Goal: Information Seeking & Learning: Check status

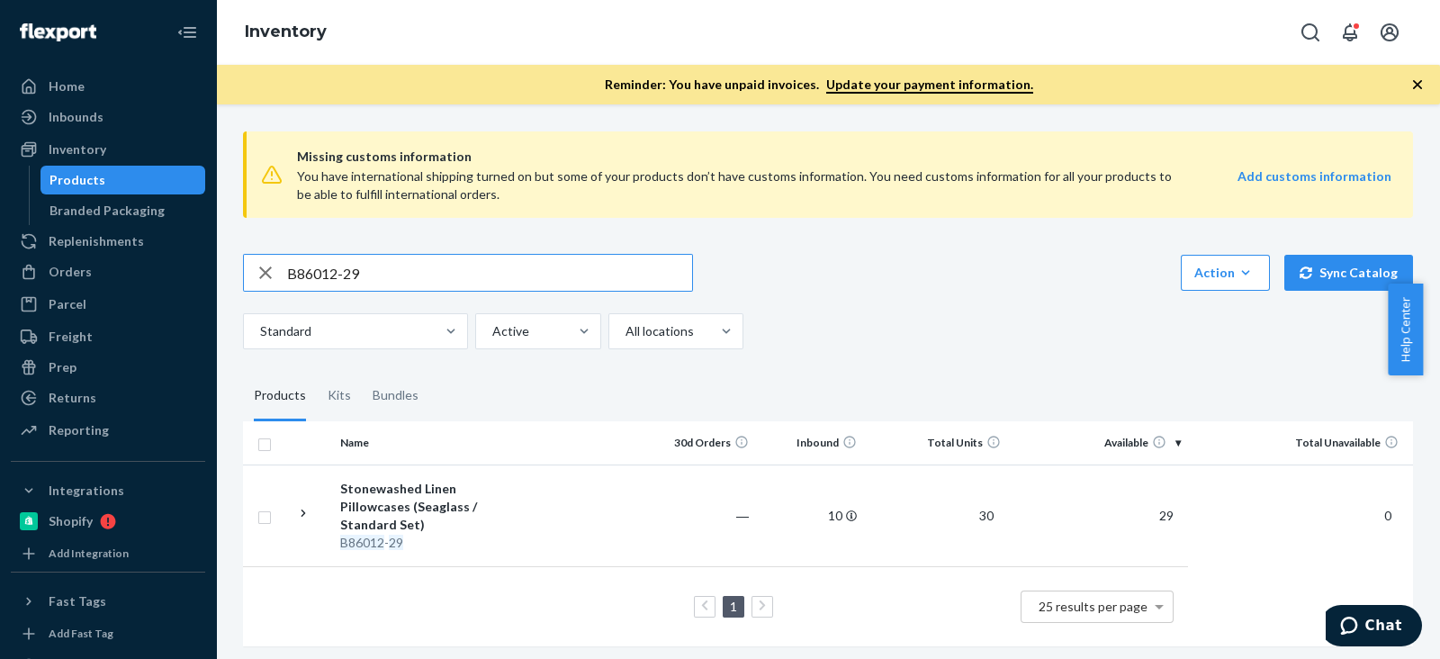
drag, startPoint x: 0, startPoint y: 0, endPoint x: 236, endPoint y: 275, distance: 362.7
click at [101, 265] on div "Home Inbounds Shipping Plans Problems Inventory Products Branded Packaging Repl…" at bounding box center [720, 329] width 1440 height 659
drag, startPoint x: 321, startPoint y: 275, endPoint x: 290, endPoint y: 273, distance: 30.7
click at [290, 273] on input "SKU R141026-01" at bounding box center [489, 273] width 405 height 36
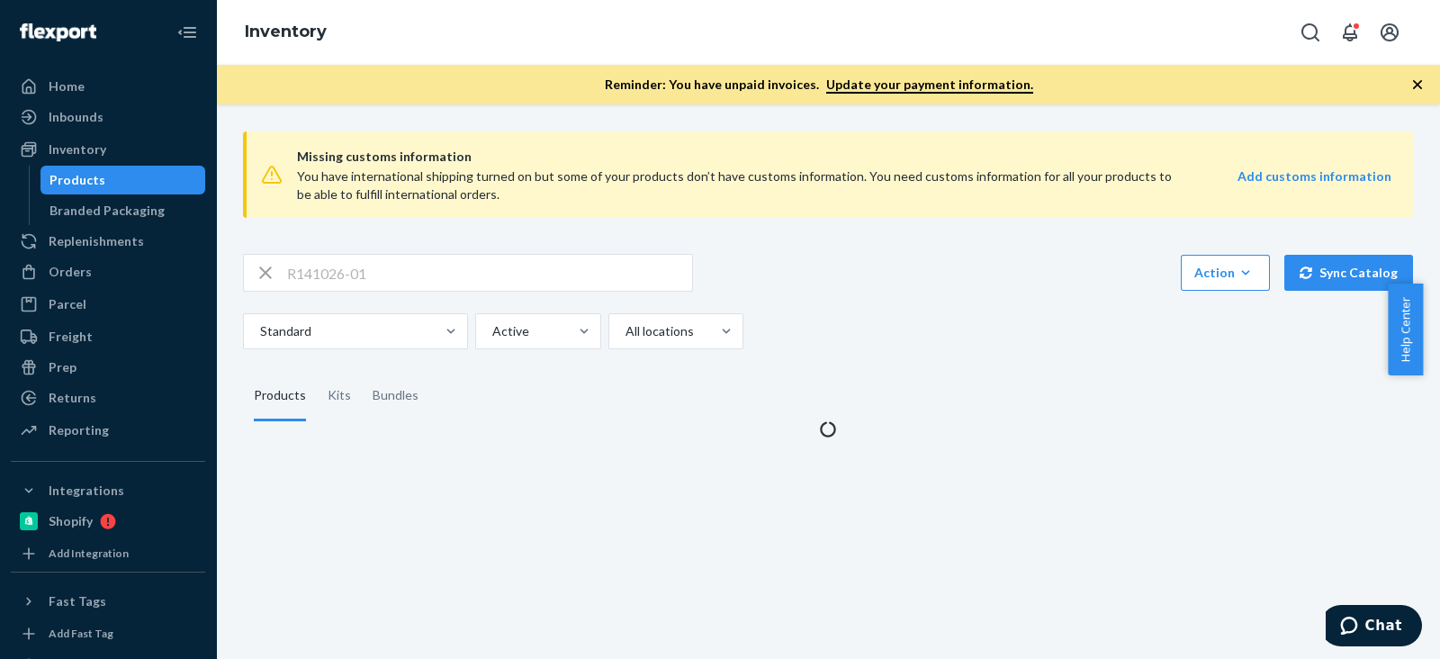
click at [864, 315] on div "Standard Active All locations" at bounding box center [821, 331] width 1157 height 36
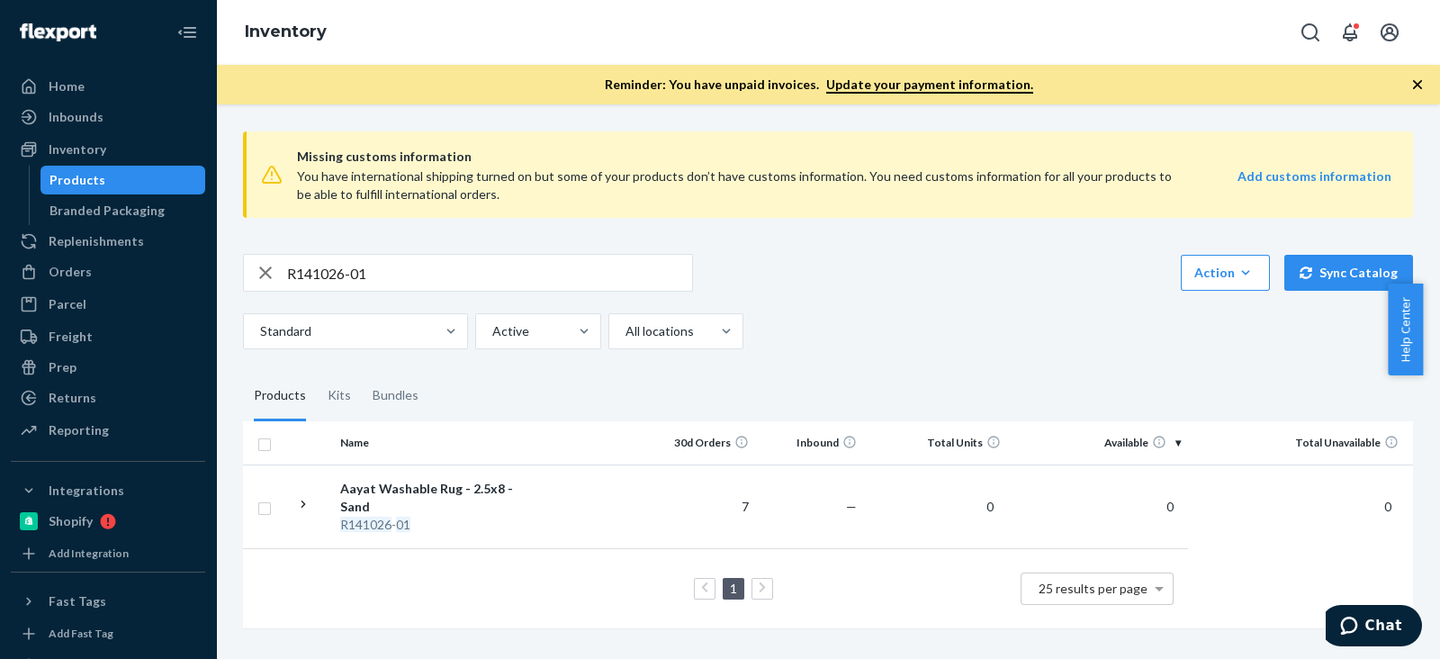
scroll to position [4, 0]
click at [369, 262] on input "R141026-01" at bounding box center [489, 273] width 405 height 36
click at [358, 265] on input "R141026-01" at bounding box center [489, 273] width 405 height 36
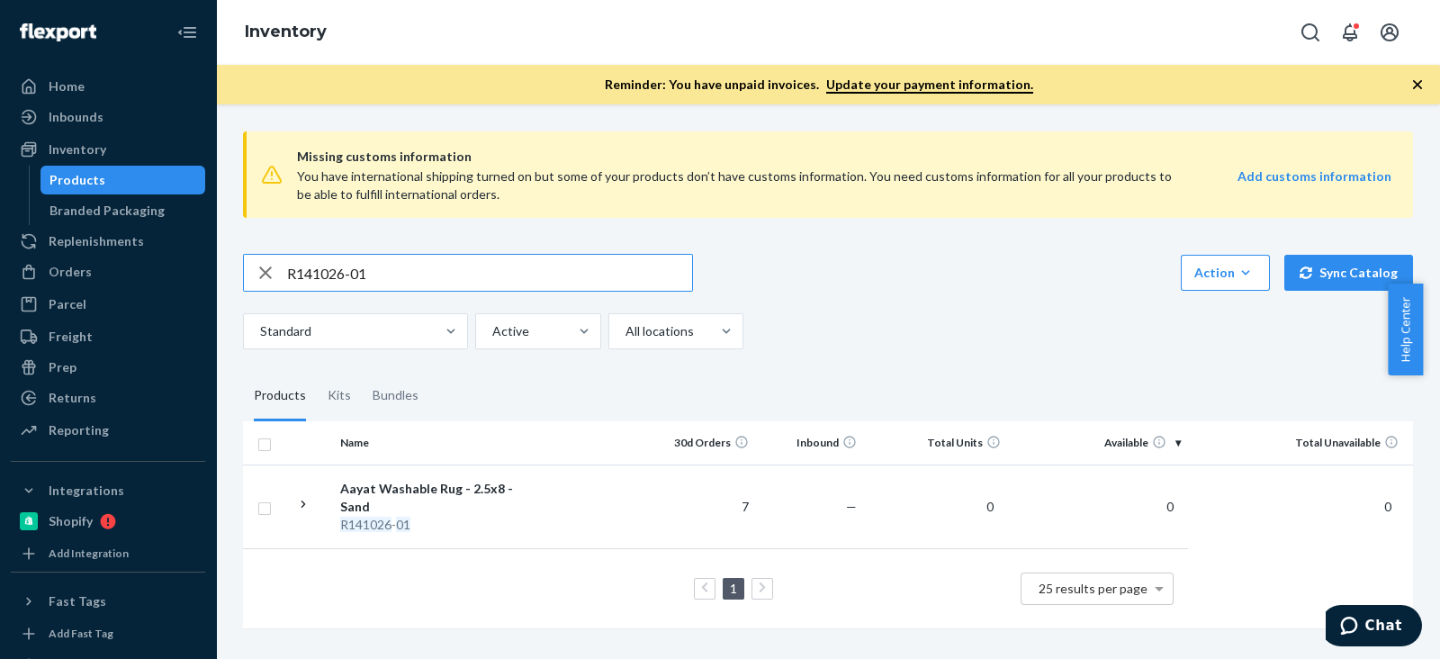
paste input "02-05"
type input "R141002-05"
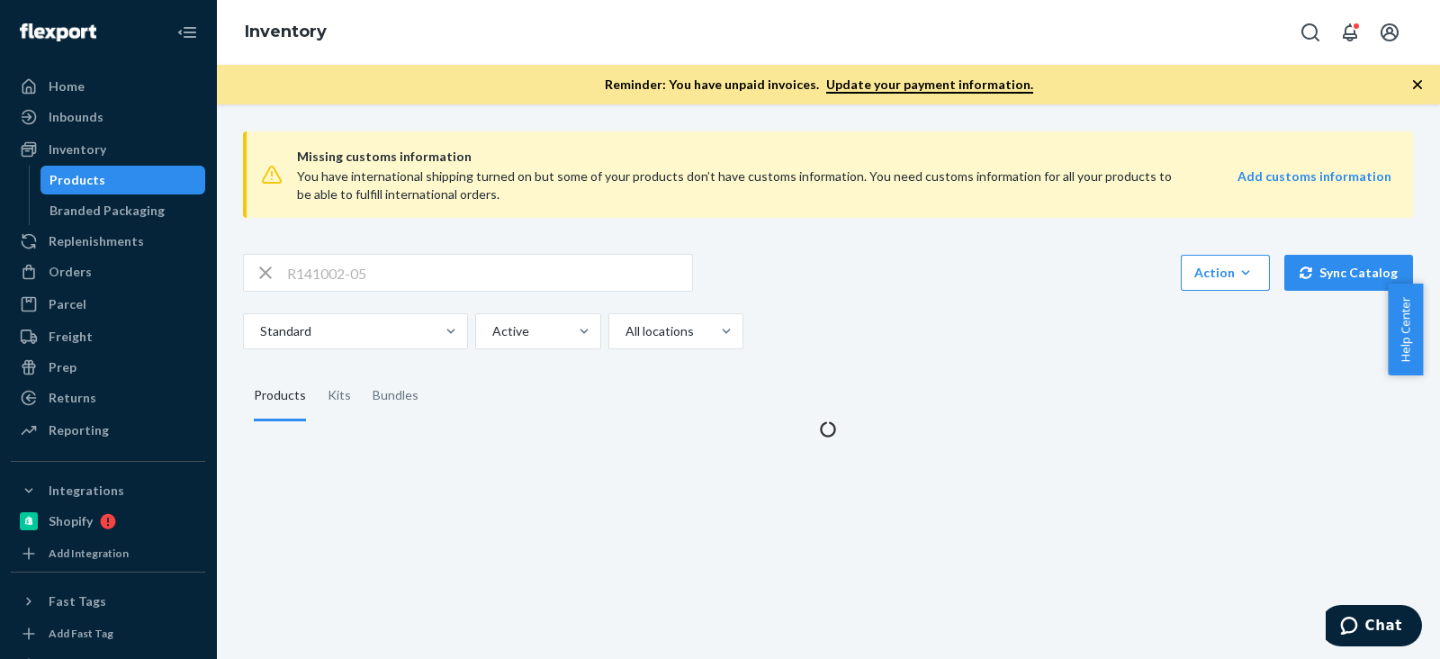
scroll to position [0, 0]
click at [816, 237] on div "Missing customs information You have international shipping turned on but some …" at bounding box center [828, 277] width 1197 height 321
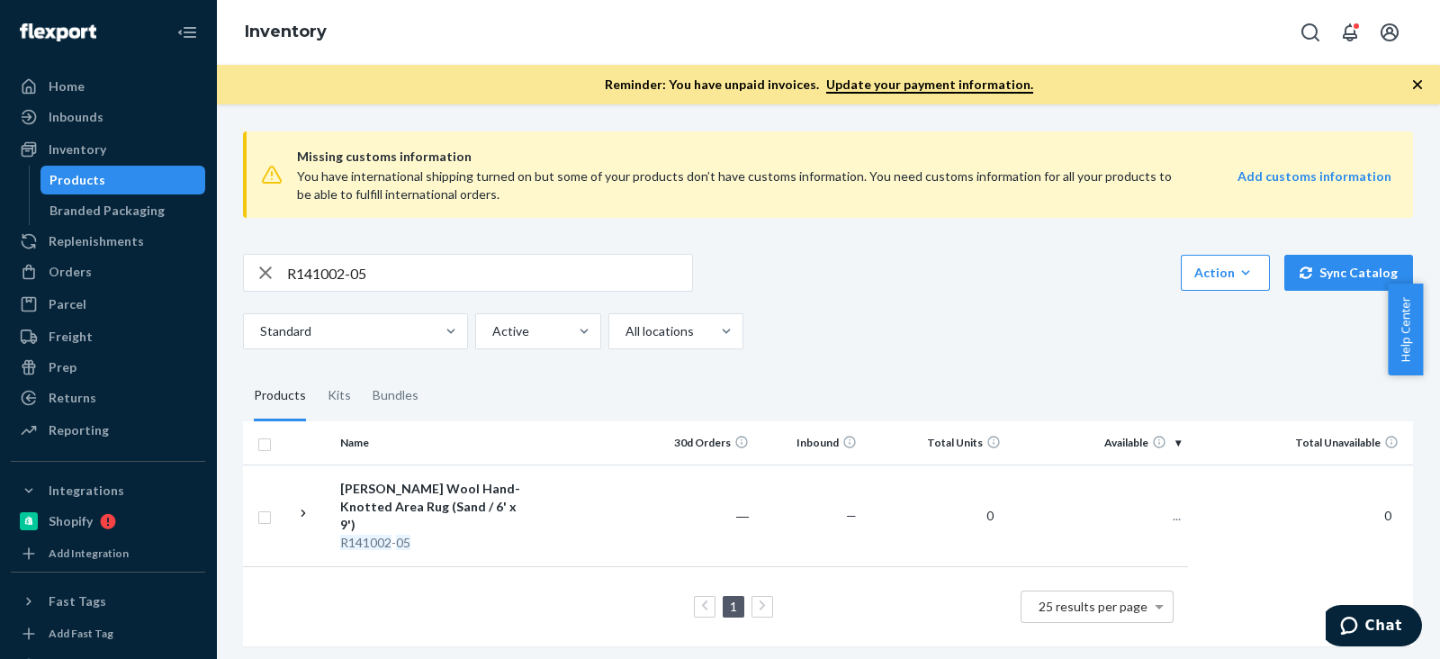
click at [599, 271] on input "R141002-05" at bounding box center [489, 273] width 405 height 36
paste input "R141002-05"
type input "R141002-05"
click at [304, 293] on div "R141002-05 Action Create product Create kit or bundle Bulk create products Bulk…" at bounding box center [828, 301] width 1170 height 95
click at [309, 281] on input "R141002-05" at bounding box center [489, 273] width 405 height 36
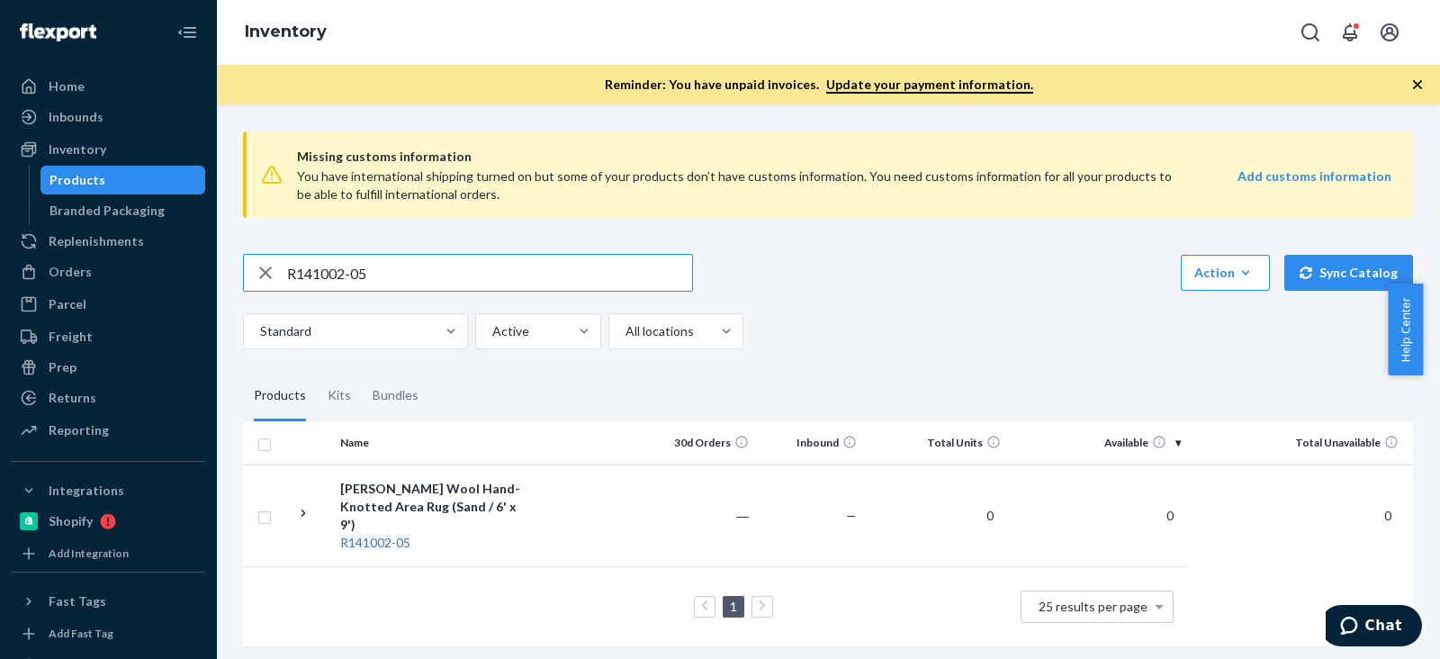
click at [309, 281] on input "R141002-05" at bounding box center [489, 273] width 405 height 36
paste input "R88008-04"
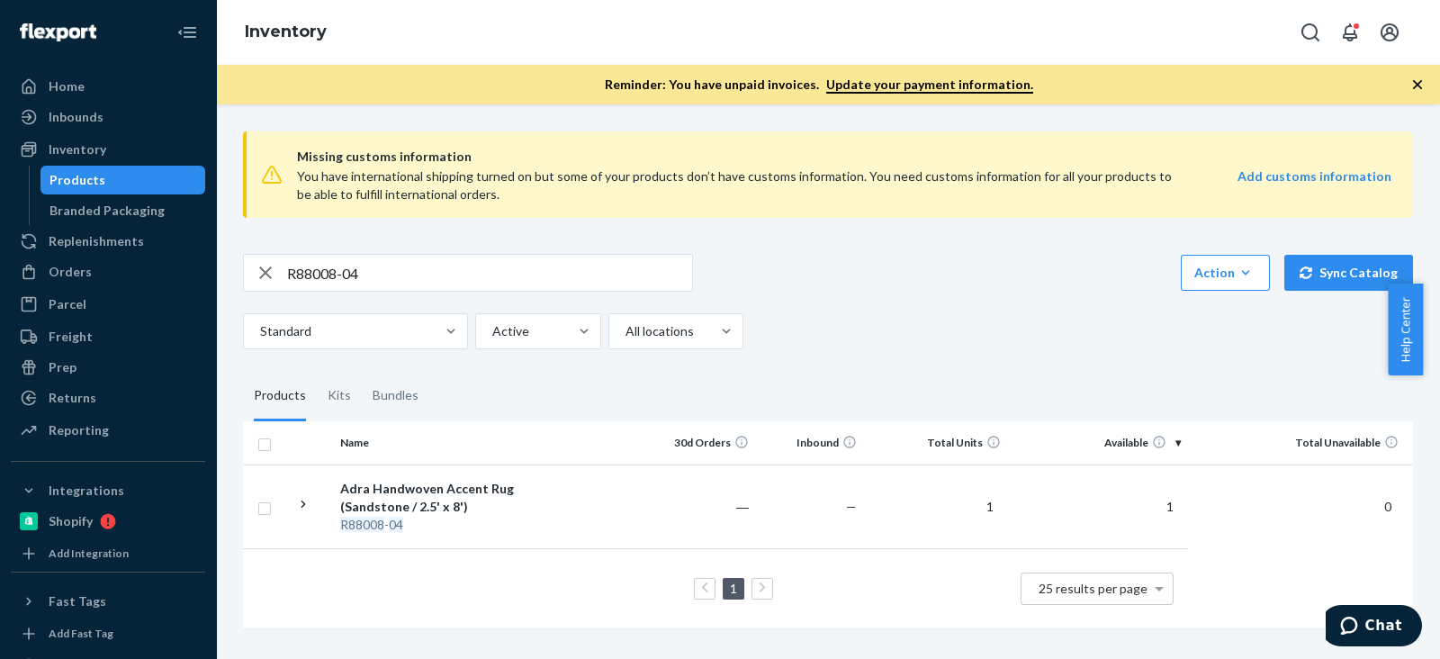
scroll to position [4, 0]
click at [798, 278] on div "R88008-04 Action Create product Create kit or bundle Bulk create products Bulk …" at bounding box center [828, 273] width 1170 height 38
drag, startPoint x: 304, startPoint y: 255, endPoint x: 162, endPoint y: 252, distance: 142.3
click at [157, 250] on div "Home Inbounds Shipping Plans Problems Inventory Products Branded Packaging Repl…" at bounding box center [720, 329] width 1440 height 659
paste input "B86012-02"
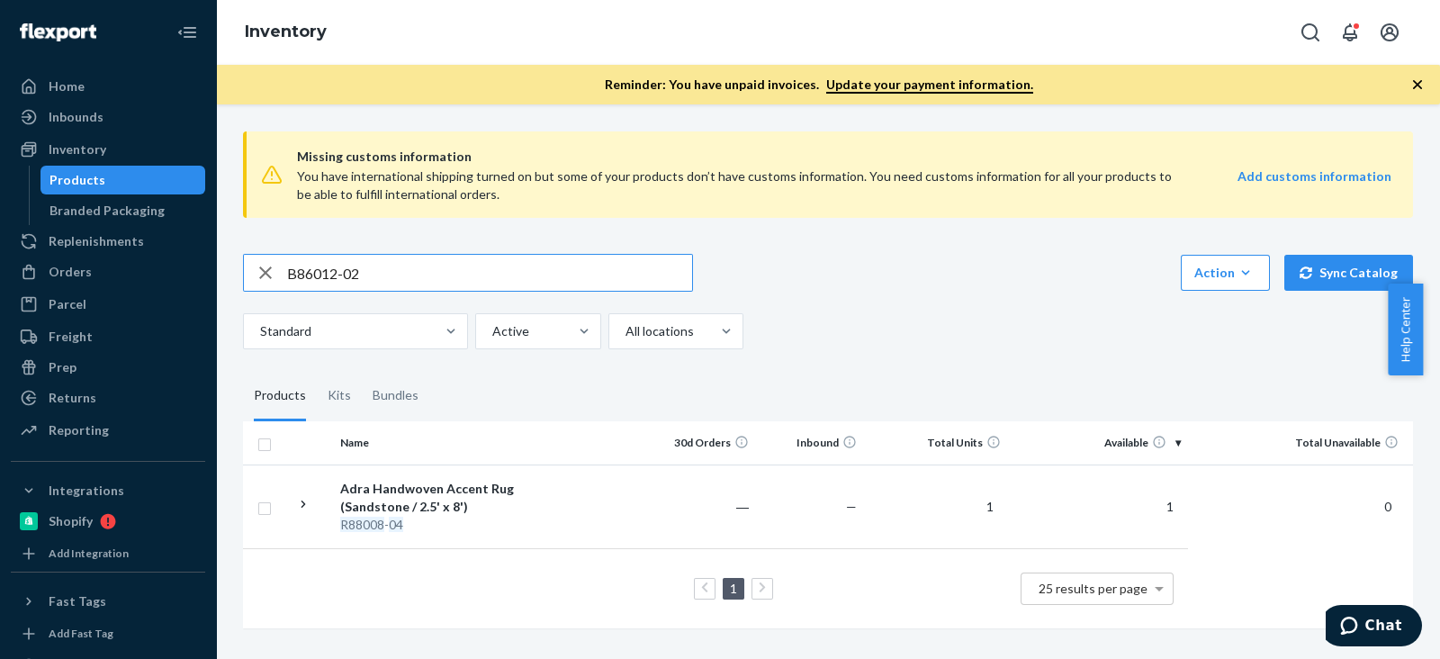
scroll to position [0, 0]
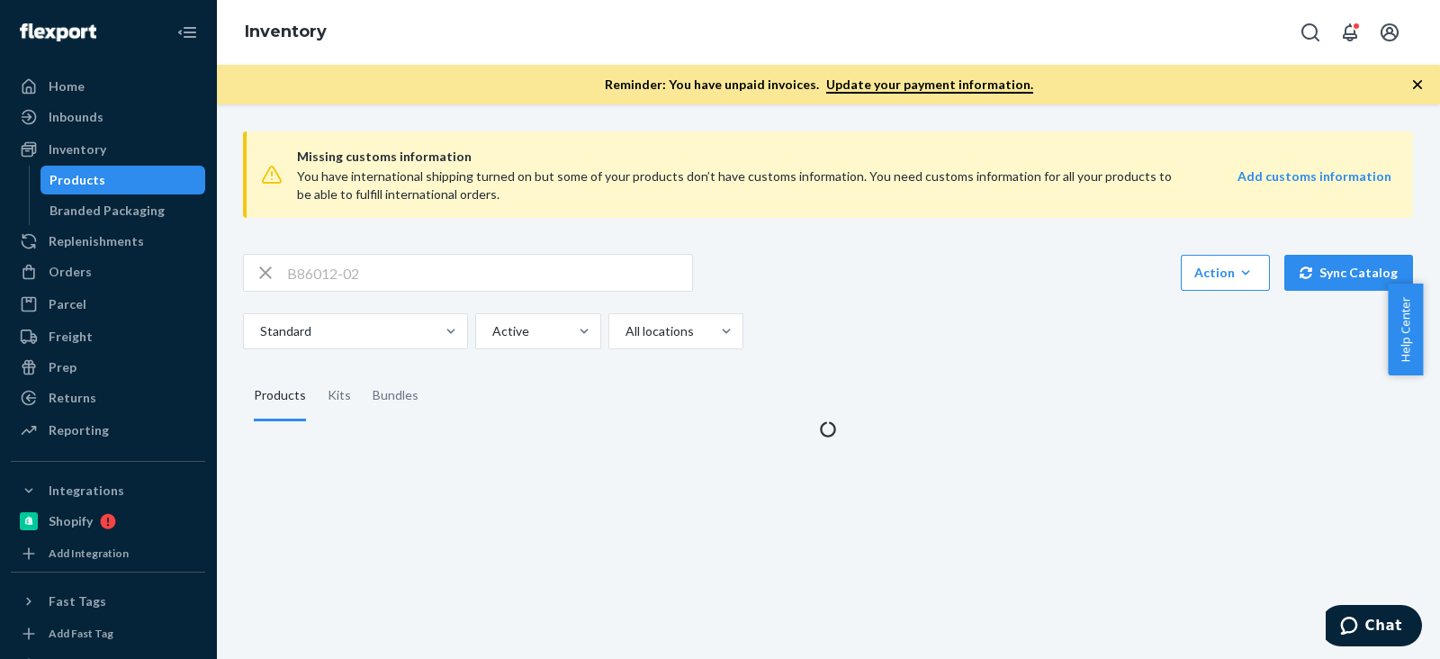
click at [815, 286] on div "B86012-02 Action Create product Create kit or bundle Bulk create products Bulk …" at bounding box center [828, 273] width 1170 height 38
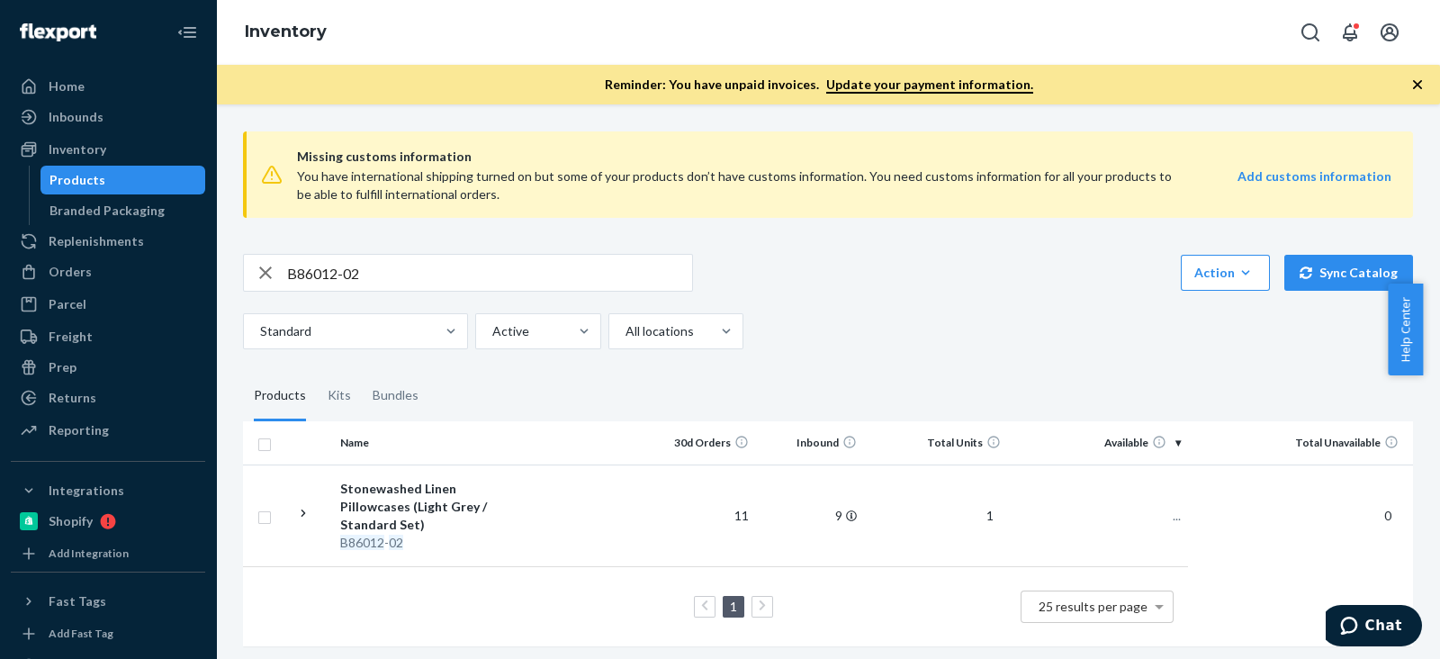
scroll to position [4, 0]
click at [900, 291] on div "B86012-02 Action Create product Create kit or bundle Bulk create products Bulk …" at bounding box center [828, 297] width 1170 height 95
click at [1266, 384] on fieldset "Products Kits Bundles" at bounding box center [828, 392] width 1170 height 50
click at [1274, 366] on div "Missing customs information You have international shipping turned on but some …" at bounding box center [828, 386] width 1197 height 547
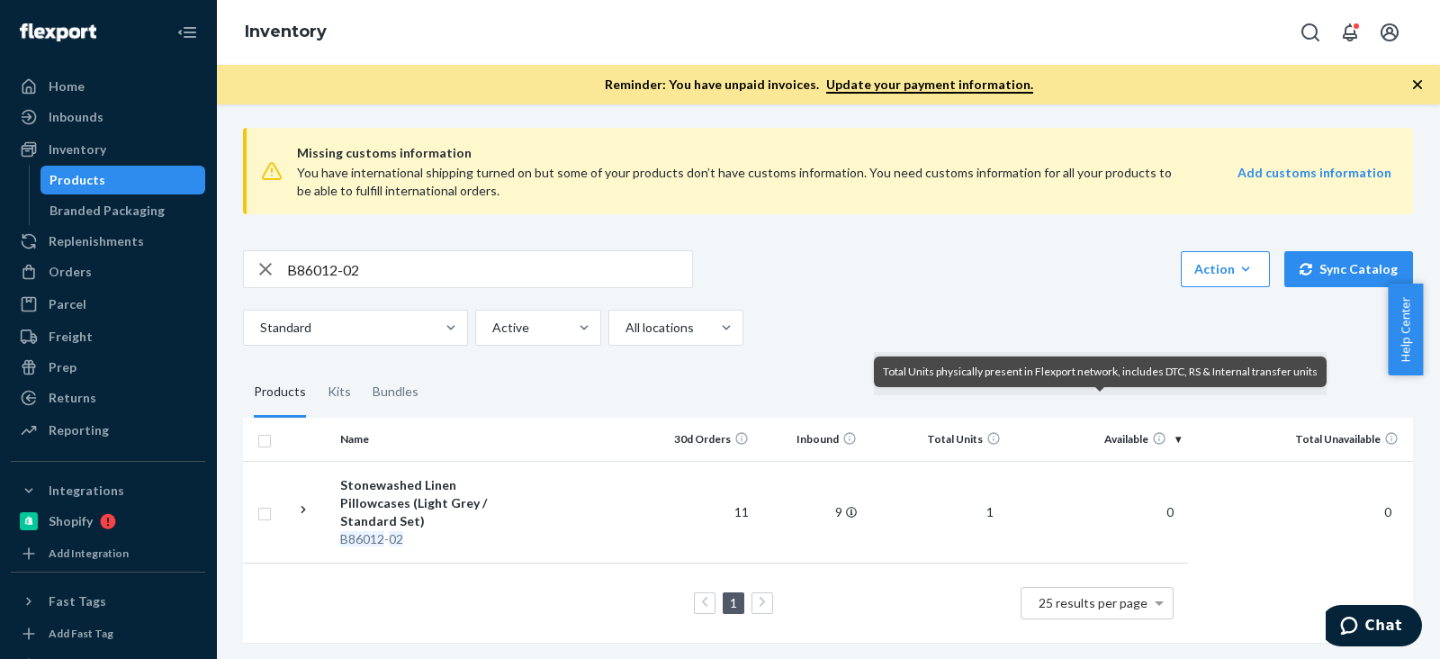
click at [1021, 357] on div "Total Units physically present in Flexport network, includes DTC, RS & Internal…" at bounding box center [1100, 372] width 453 height 31
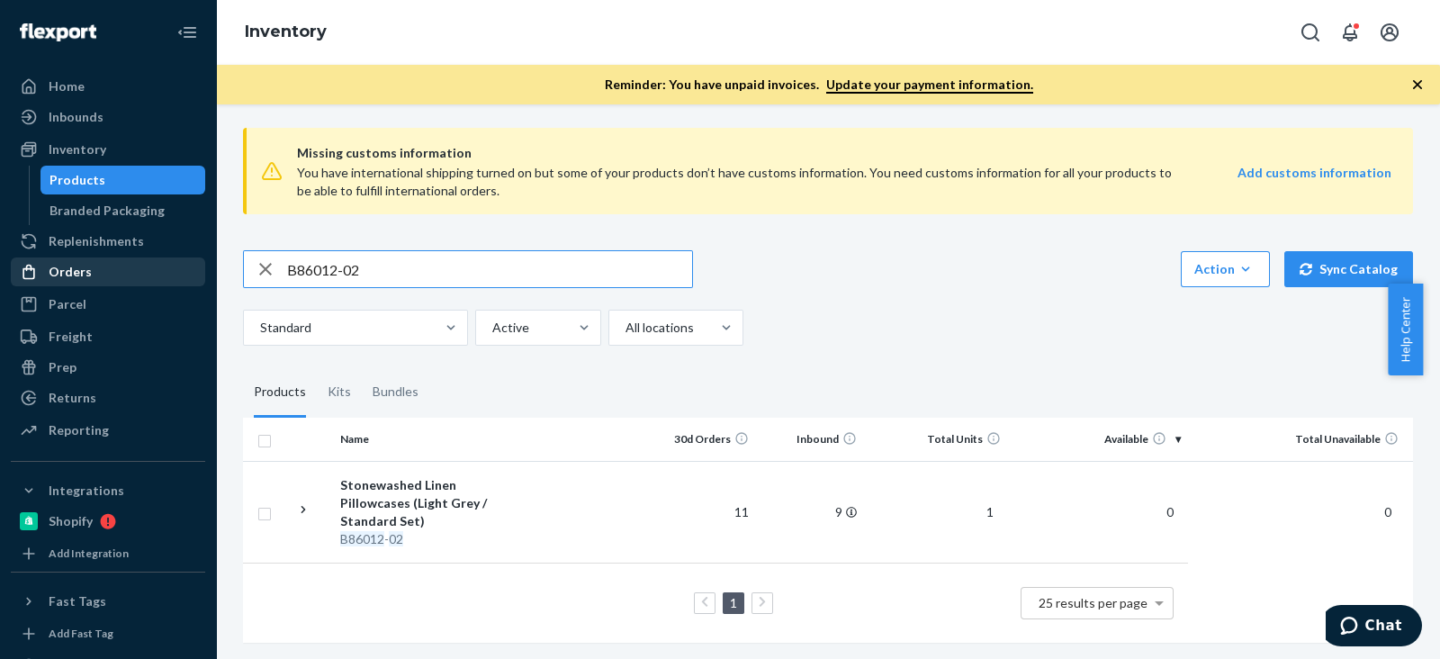
drag, startPoint x: 400, startPoint y: 266, endPoint x: 99, endPoint y: 258, distance: 300.8
click at [97, 257] on div "Home Inbounds Shipping Plans Problems Inventory Products Branded Packaging Repl…" at bounding box center [720, 329] width 1440 height 659
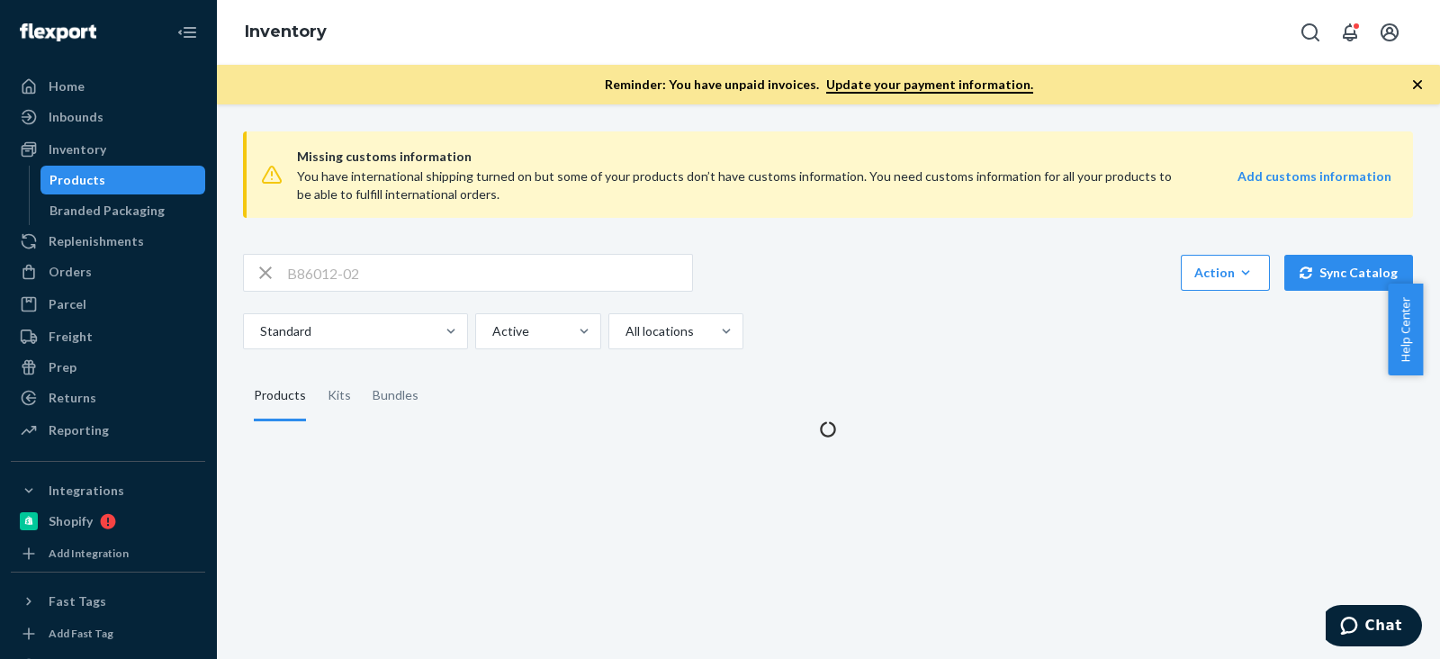
scroll to position [0, 0]
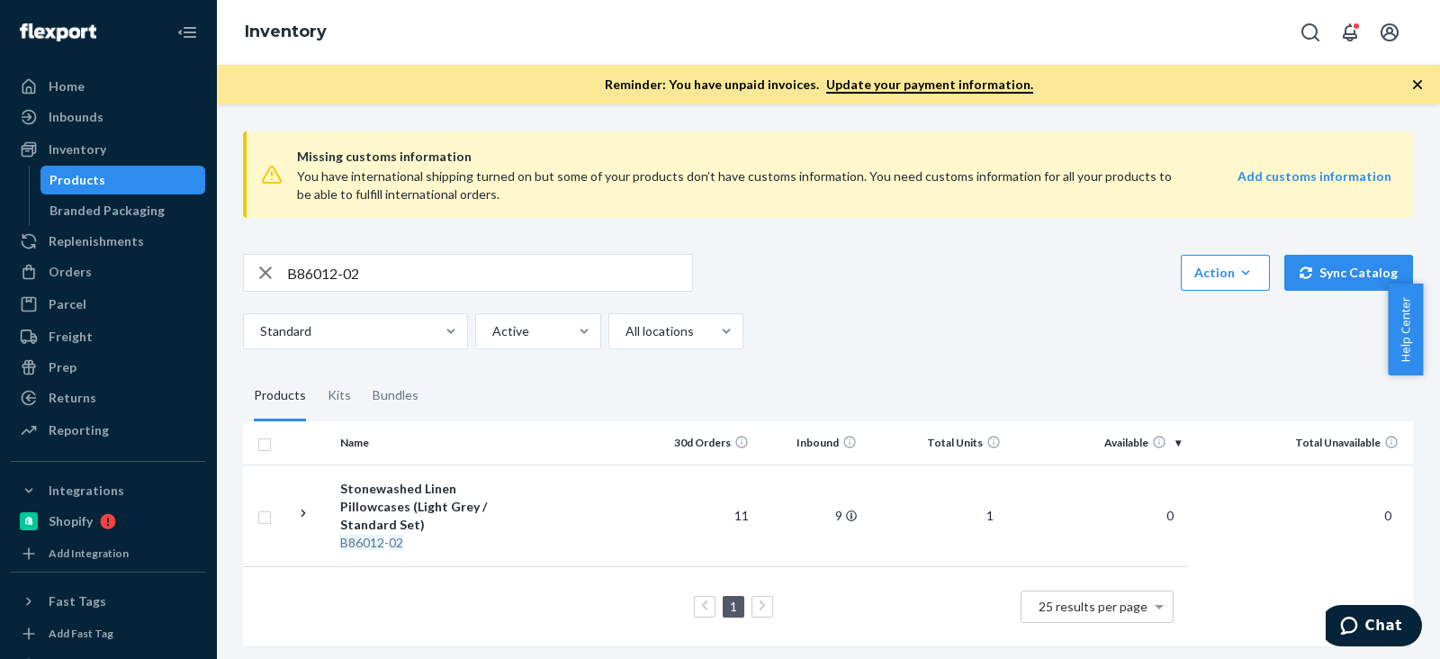
drag, startPoint x: 437, startPoint y: 277, endPoint x: 266, endPoint y: 258, distance: 172.1
click at [266, 258] on div "B86012-02" at bounding box center [468, 273] width 448 height 36
paste input "08-10"
type input "B86008-10"
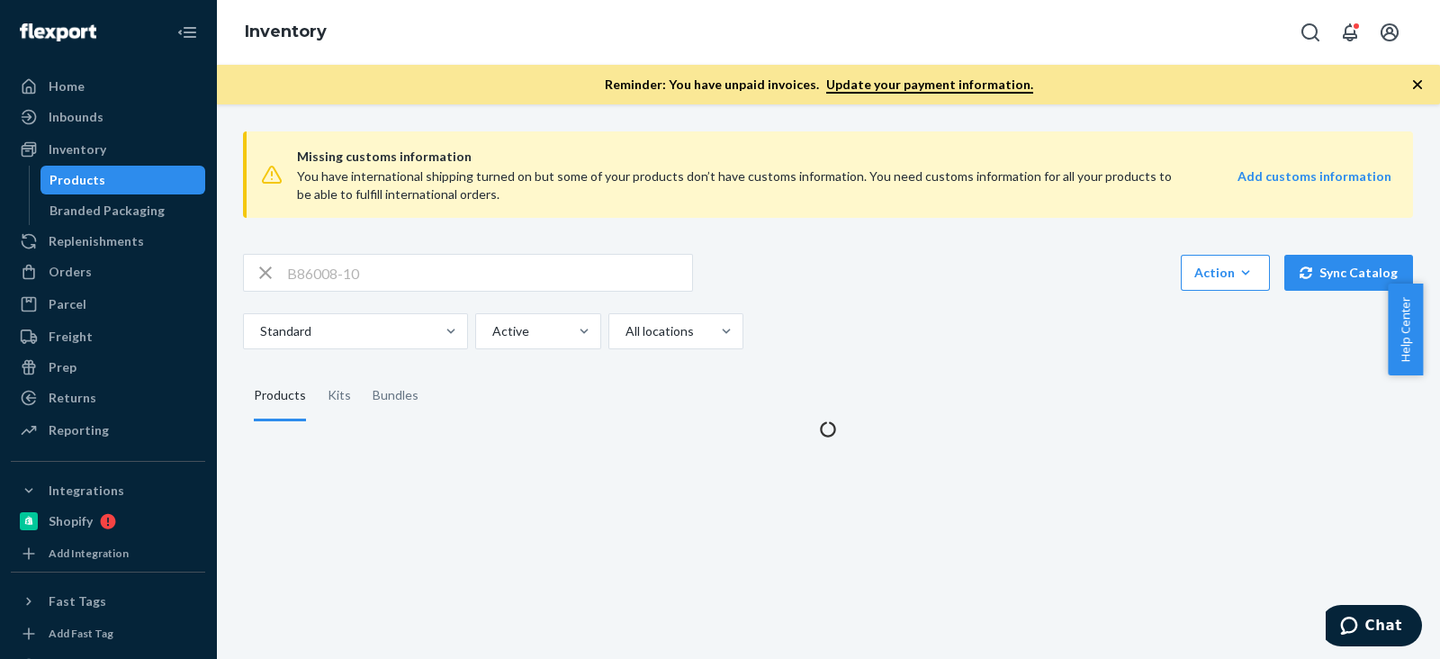
drag, startPoint x: 966, startPoint y: 227, endPoint x: 954, endPoint y: 226, distance: 11.7
click at [973, 222] on div "Missing customs information You have international shipping turned on but some …" at bounding box center [828, 174] width 1170 height 115
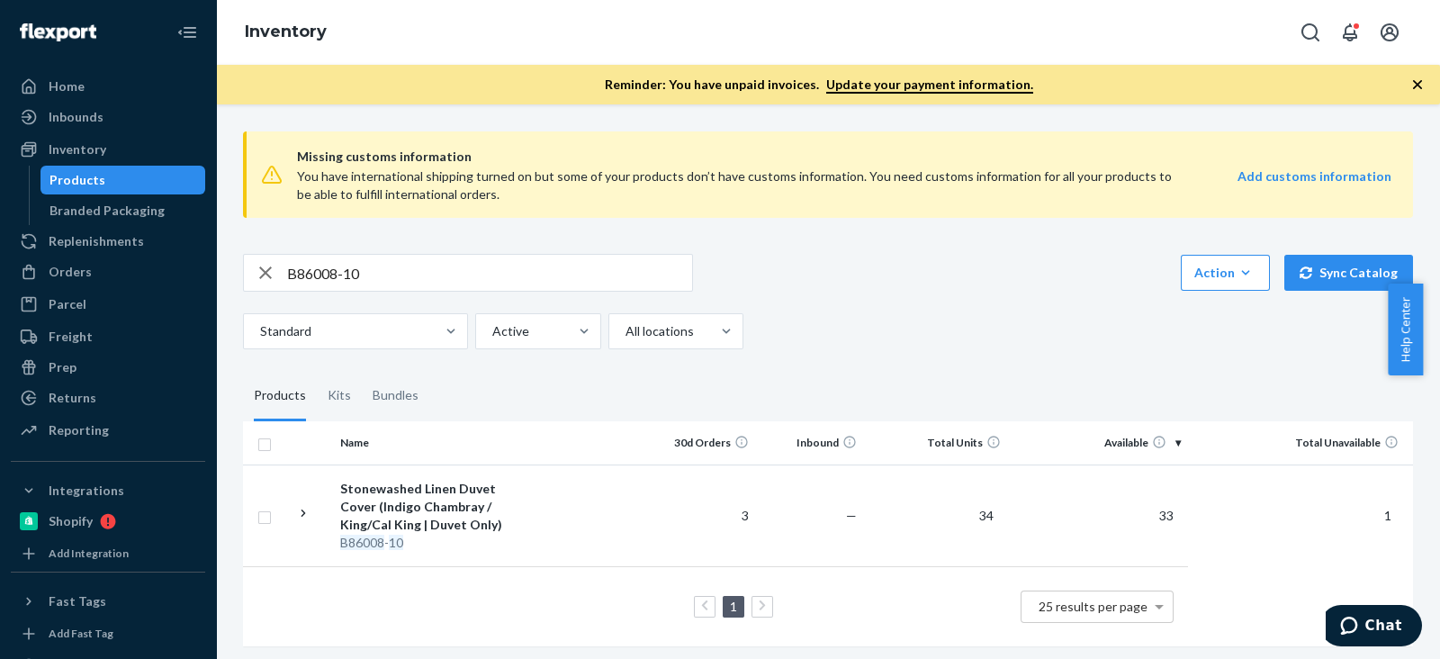
scroll to position [22, 0]
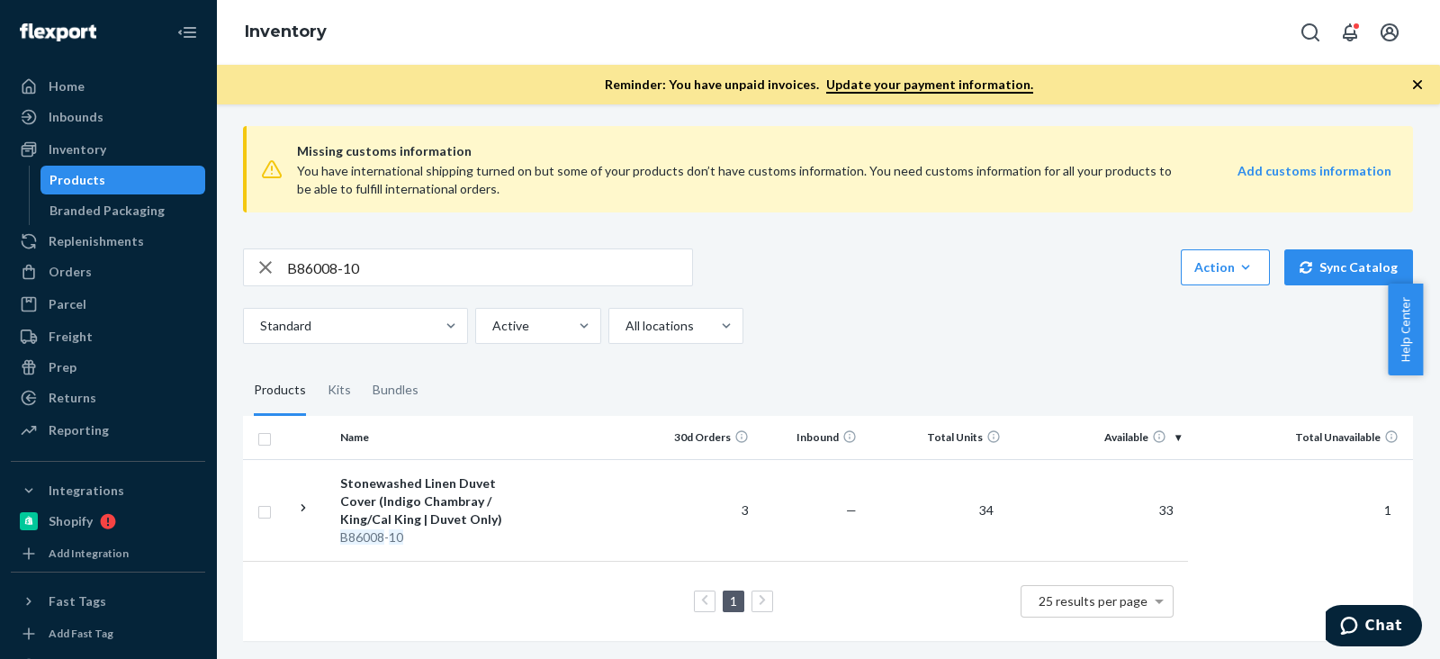
drag, startPoint x: 851, startPoint y: 255, endPoint x: 774, endPoint y: 235, distance: 79.0
click at [846, 253] on div "B86008-10 Action Create product Create kit or bundle Bulk create products Bulk …" at bounding box center [828, 267] width 1170 height 38
click at [113, 265] on div "Orders" at bounding box center [108, 271] width 191 height 25
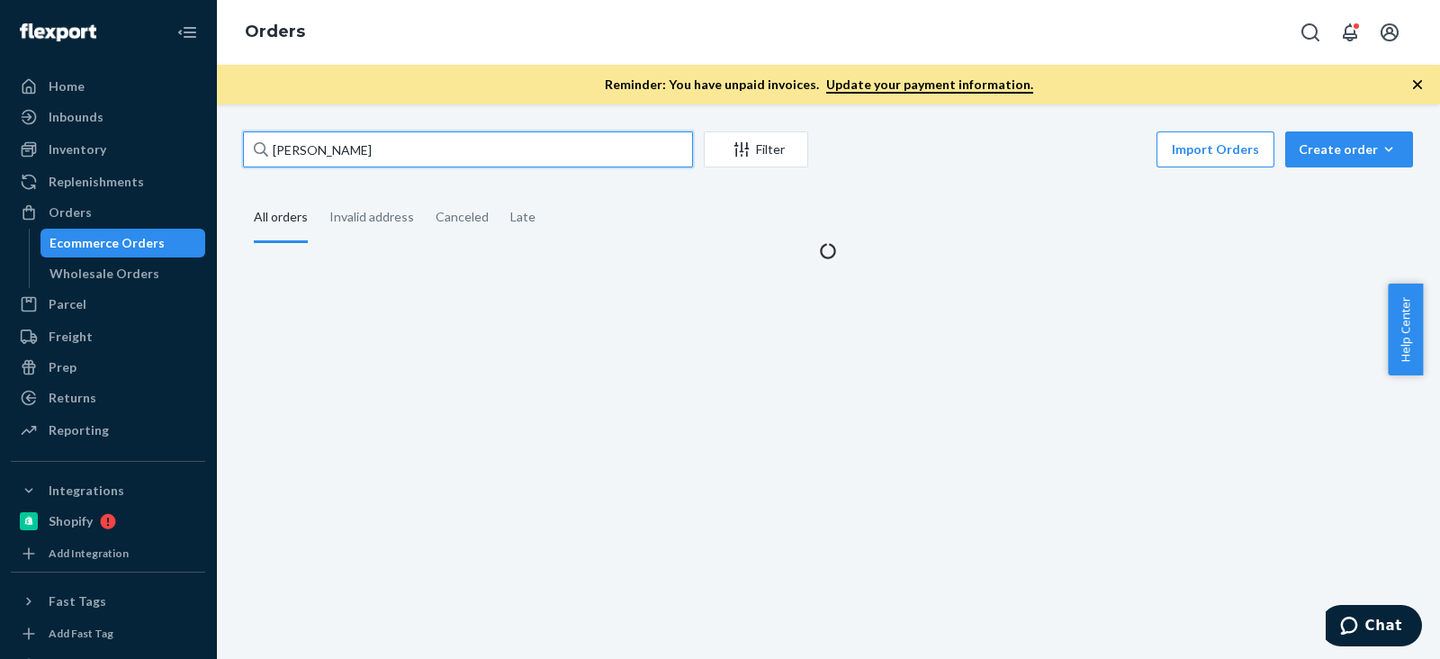
click at [401, 149] on input "Susan Trosper" at bounding box center [468, 149] width 450 height 36
paste input "[PERSON_NAME]"
type input "[PERSON_NAME]"
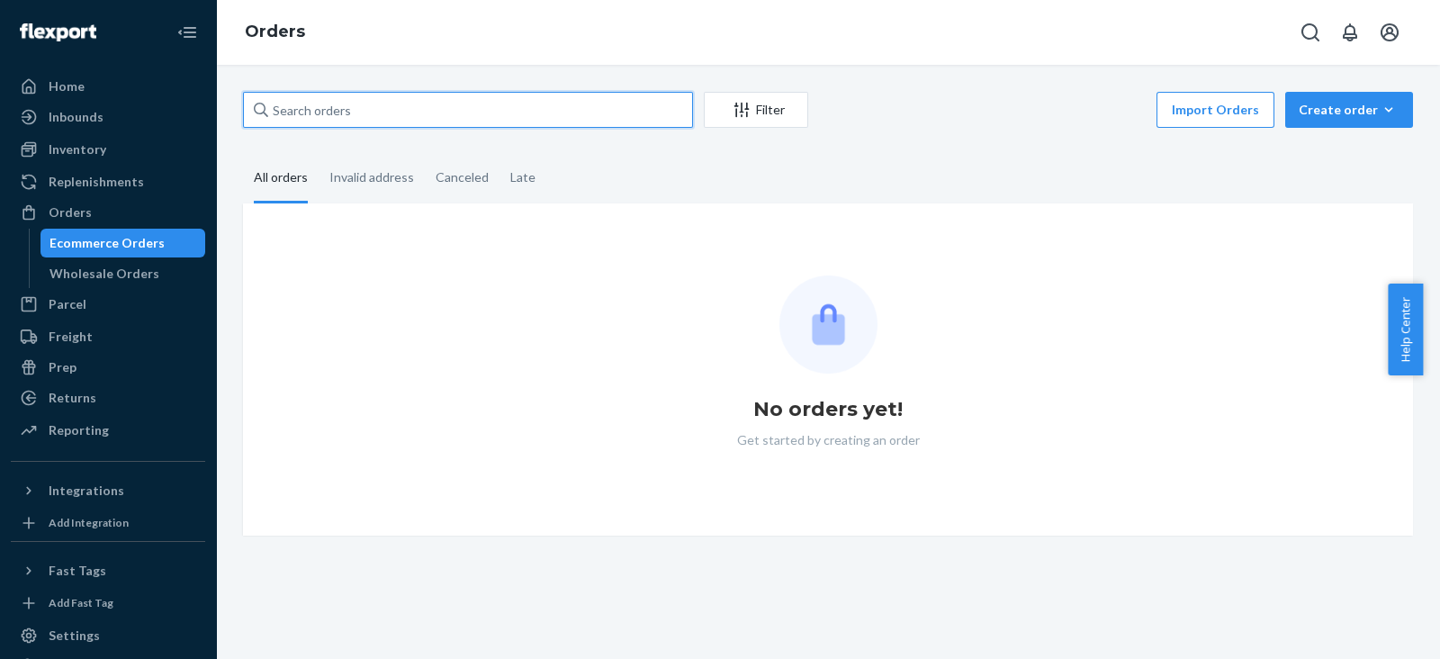
click at [473, 126] on input "text" at bounding box center [468, 110] width 450 height 36
paste input "[PERSON_NAME]"
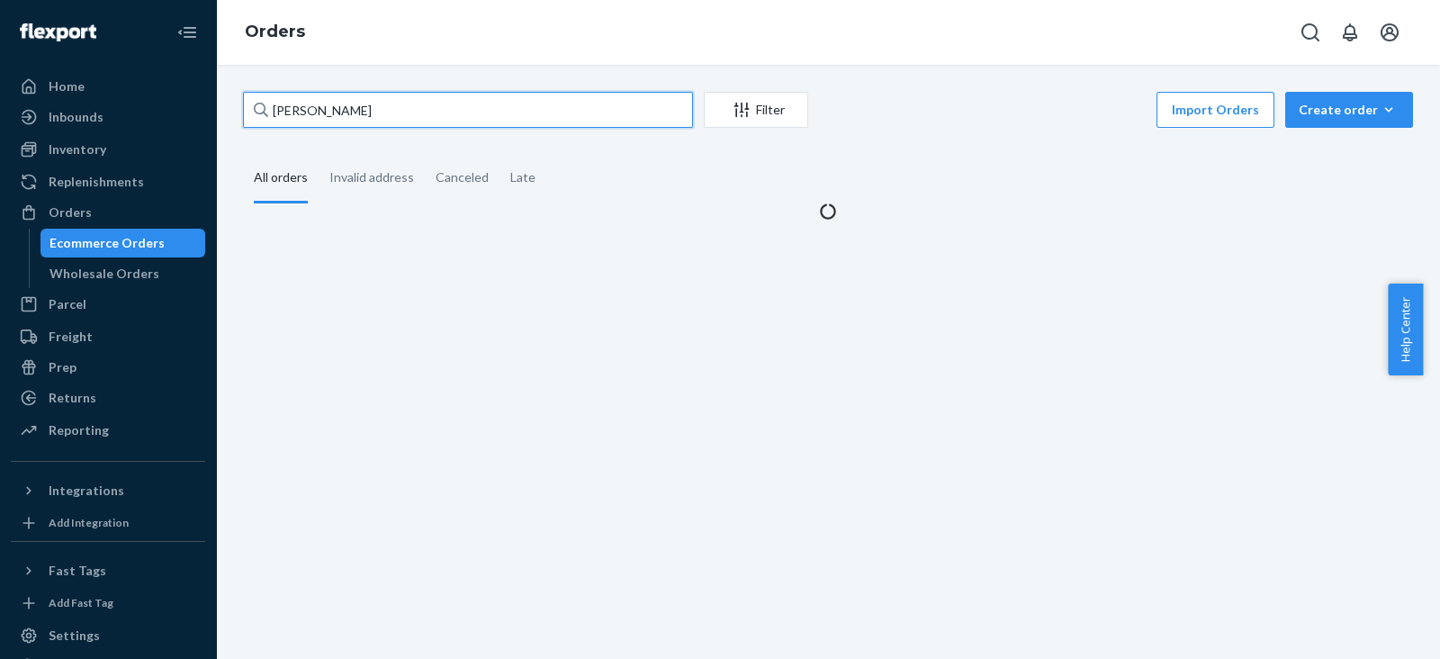
type input "[PERSON_NAME]"
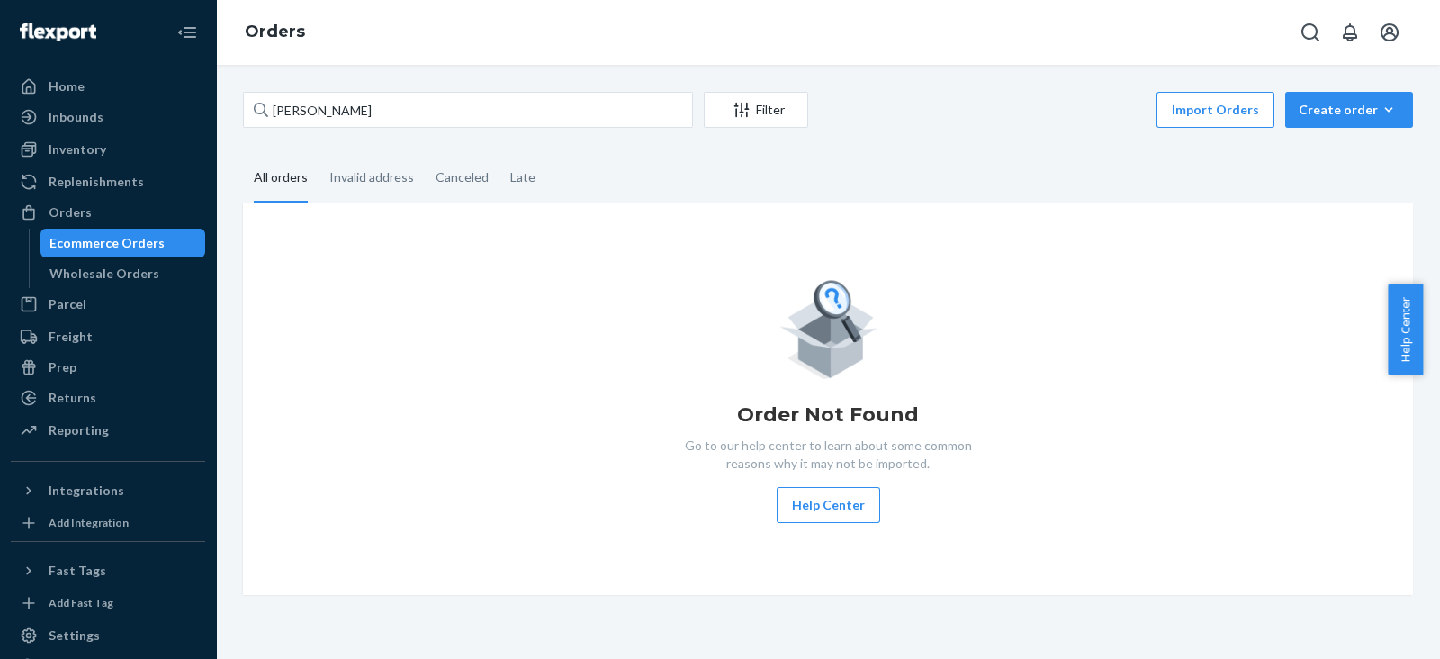
click at [591, 305] on div "Order Not Found Go to our help center to learn about some common reasons why it…" at bounding box center [828, 399] width 1142 height 248
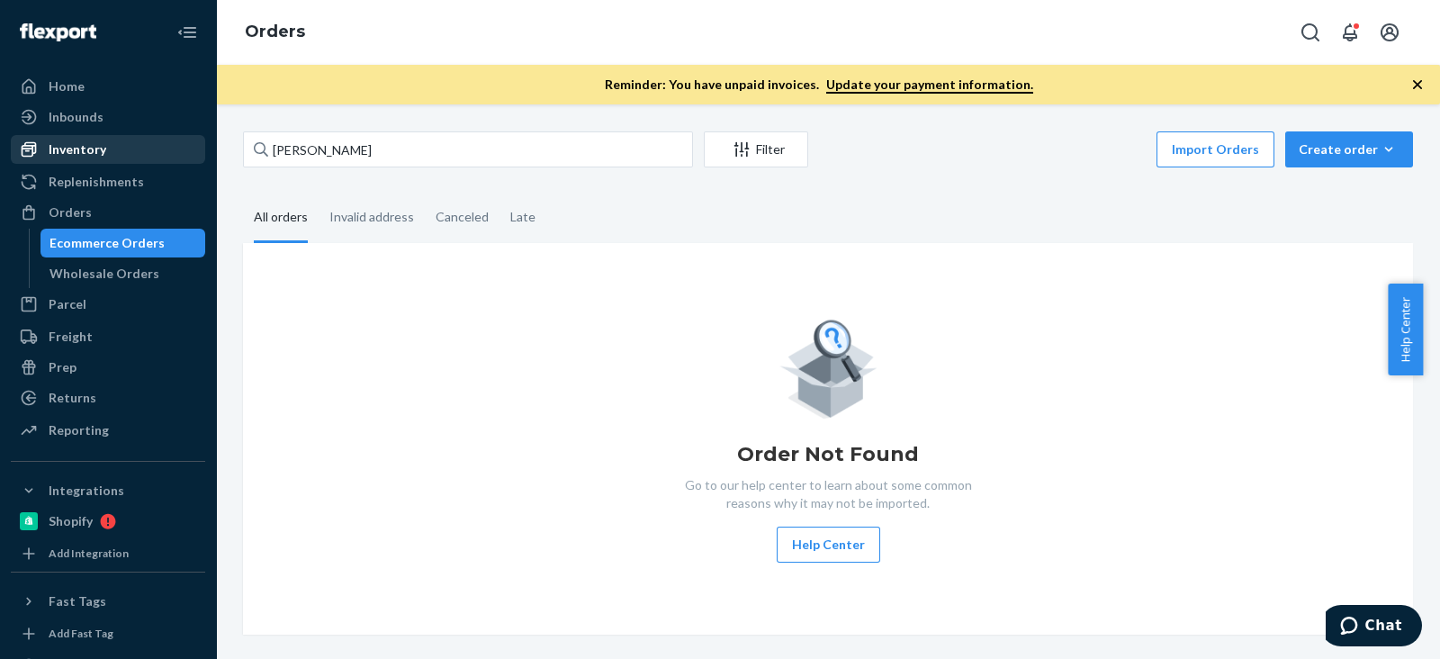
click at [57, 155] on div "Inventory" at bounding box center [78, 149] width 58 height 18
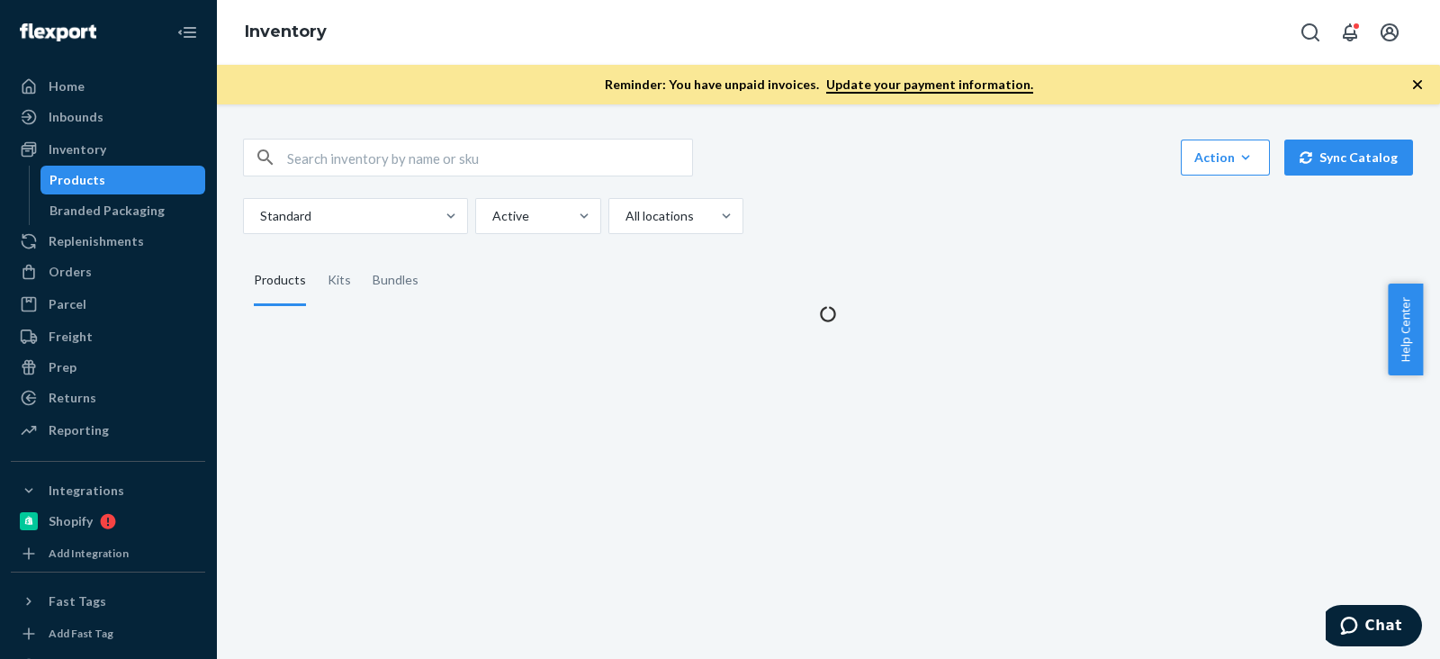
click at [413, 136] on div "Action Create product Create kit or bundle Bulk create products Bulk update pro…" at bounding box center [828, 220] width 1197 height 206
click at [415, 141] on input "text" at bounding box center [489, 158] width 405 height 36
paste input "B86015-05"
type input "B86015-05"
click at [843, 227] on div "Standard Active All locations" at bounding box center [821, 216] width 1157 height 36
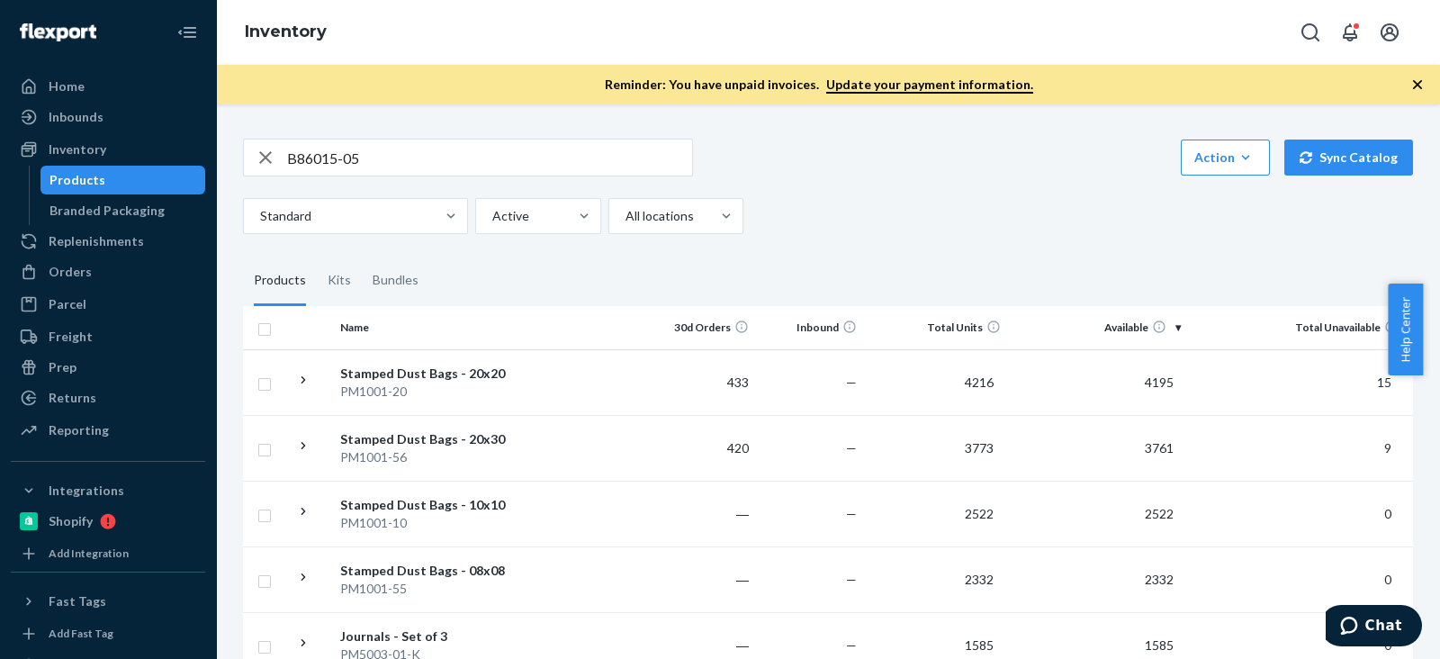
click at [824, 274] on fieldset "Products Kits Bundles" at bounding box center [828, 281] width 1170 height 50
click at [508, 146] on input "B86015-05" at bounding box center [489, 158] width 405 height 36
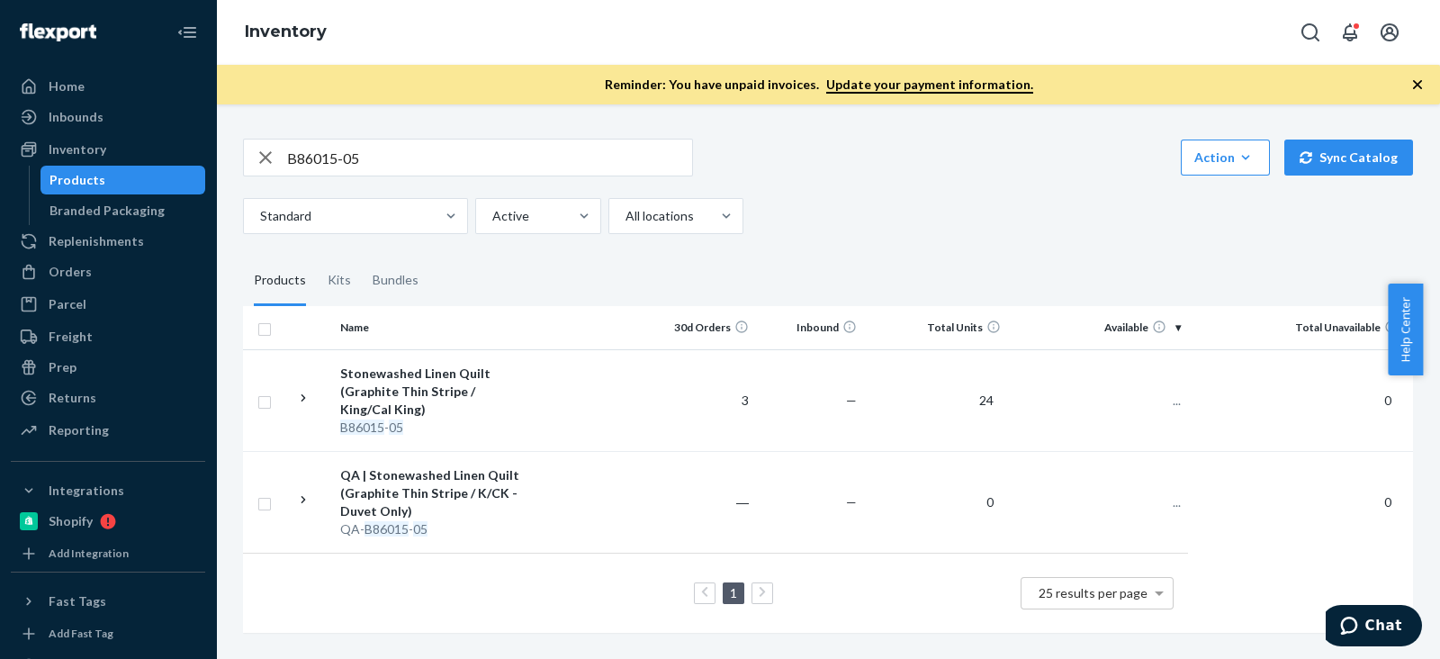
click at [925, 182] on div "B86015-05 Action Create product Create kit or bundle Bulk create products Bulk …" at bounding box center [828, 186] width 1170 height 95
click at [927, 230] on div "Standard Active All locations" at bounding box center [821, 216] width 1157 height 36
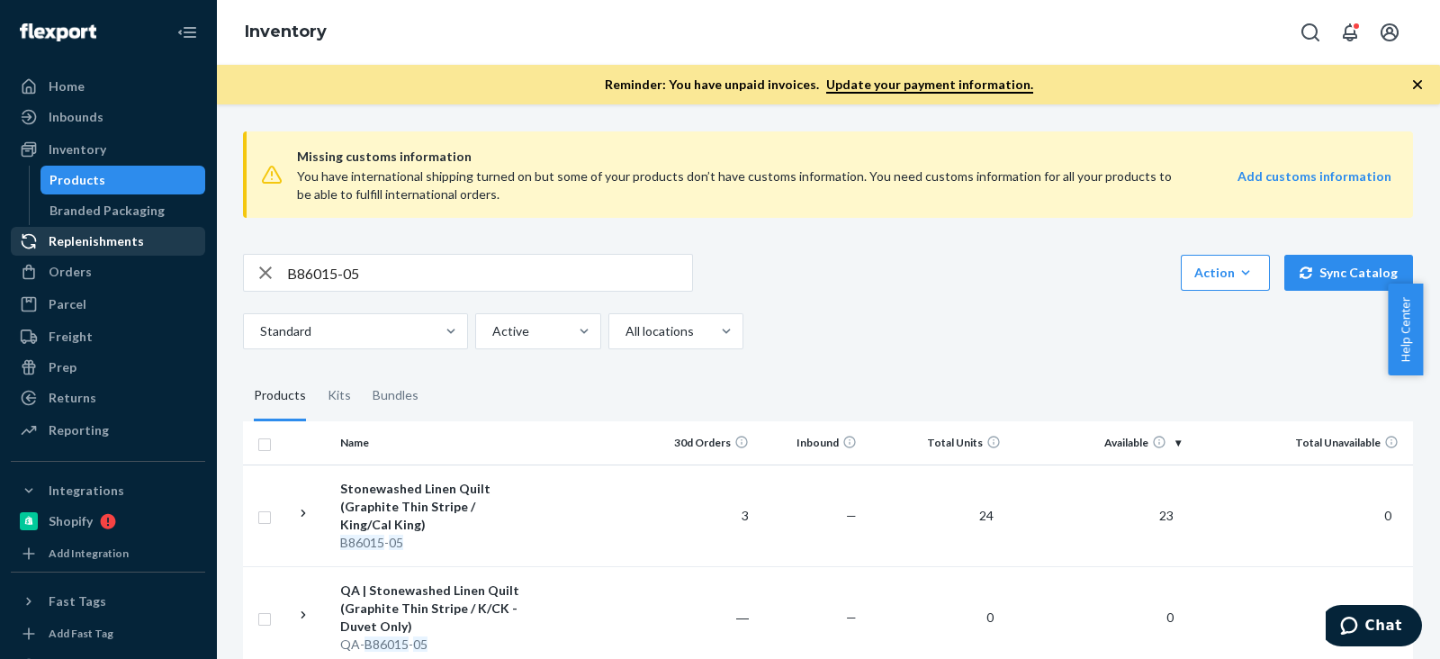
click at [120, 254] on link "Replenishments" at bounding box center [108, 241] width 194 height 29
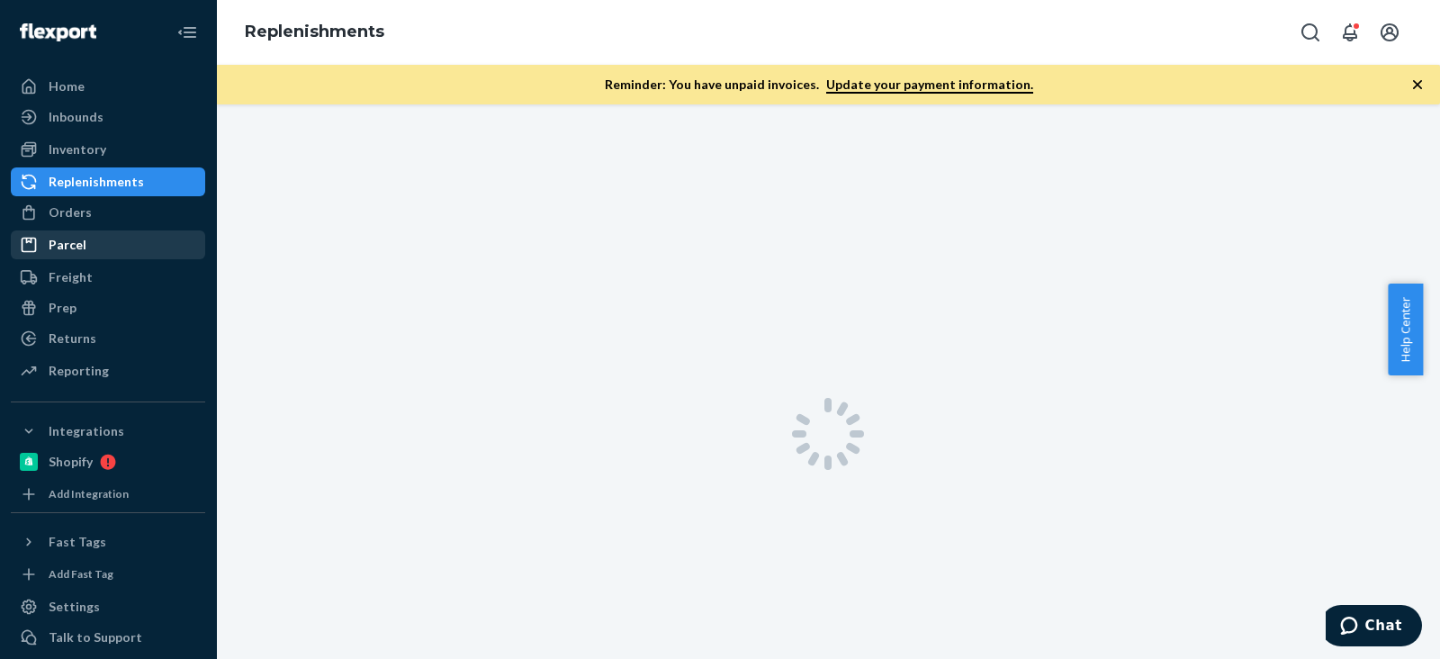
click at [115, 271] on ul "Home Inbounds Shipping Plans Problems Inventory Products Branded Packaging Repl…" at bounding box center [108, 229] width 194 height 315
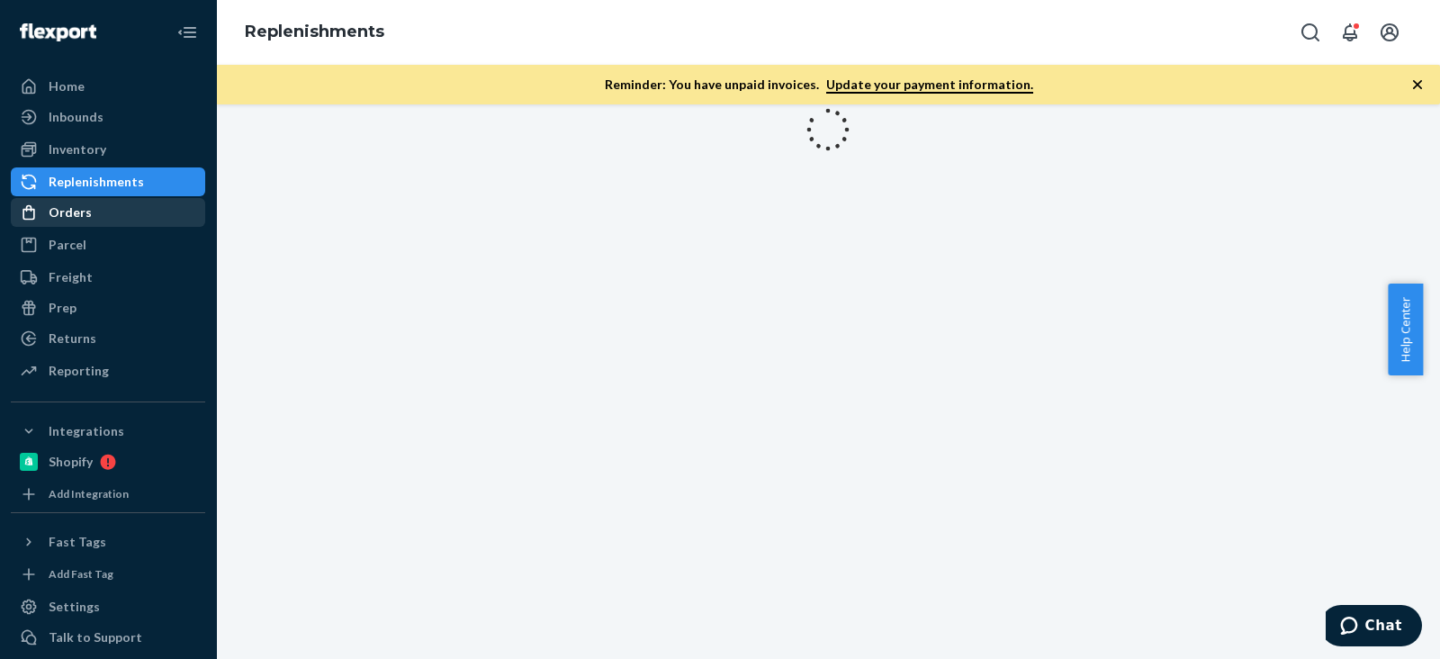
click at [131, 220] on div "Orders" at bounding box center [108, 212] width 191 height 25
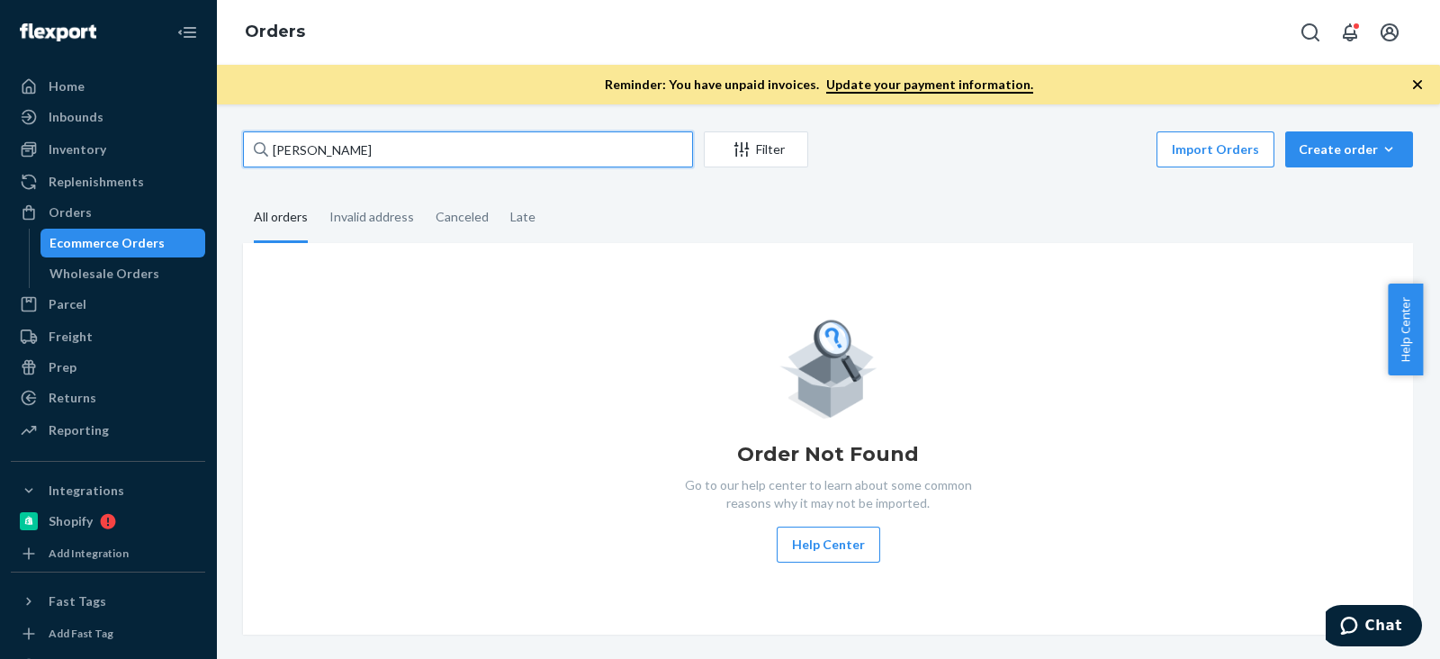
click at [434, 150] on input "[PERSON_NAME]" at bounding box center [468, 149] width 450 height 36
paste input "[PERSON_NAME]"
type input "[PERSON_NAME]"
click at [471, 149] on input "[PERSON_NAME]" at bounding box center [468, 149] width 450 height 36
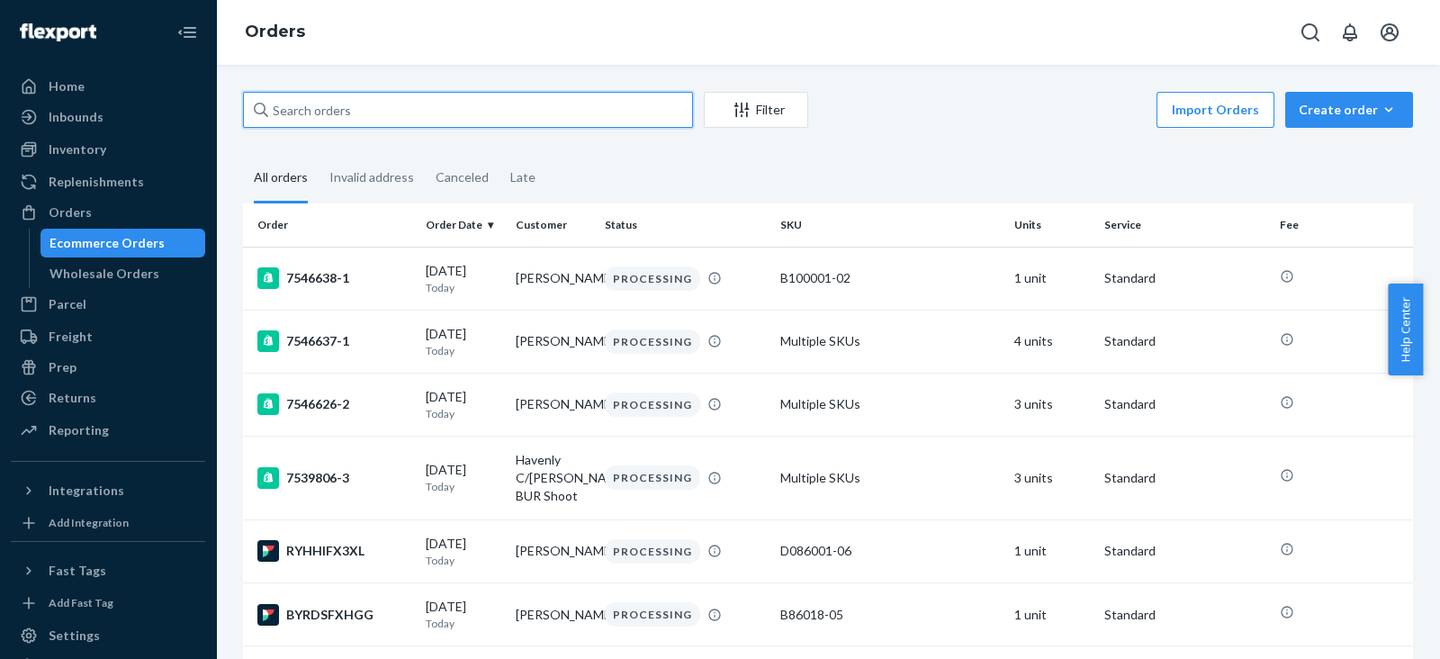
click at [408, 123] on input "text" at bounding box center [468, 110] width 450 height 36
paste input "Jedidiah Gaetz"
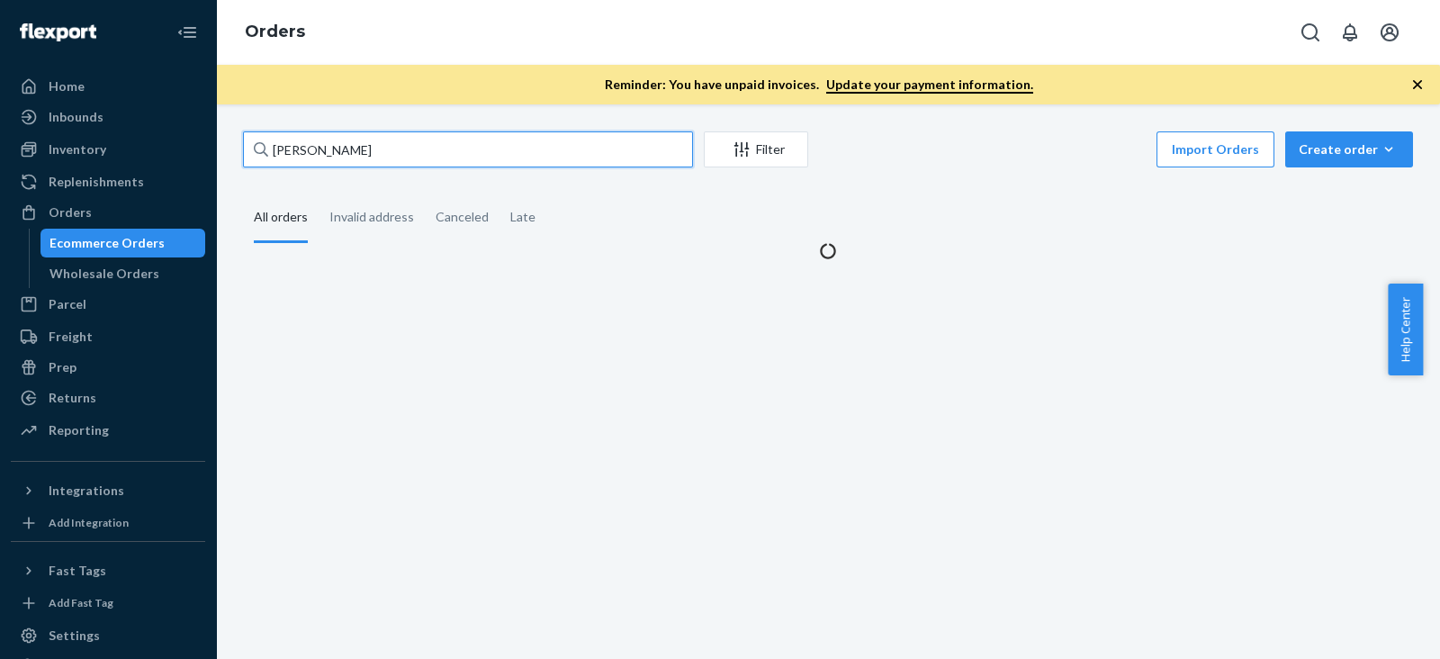
type input "Jedidiah Gaetz"
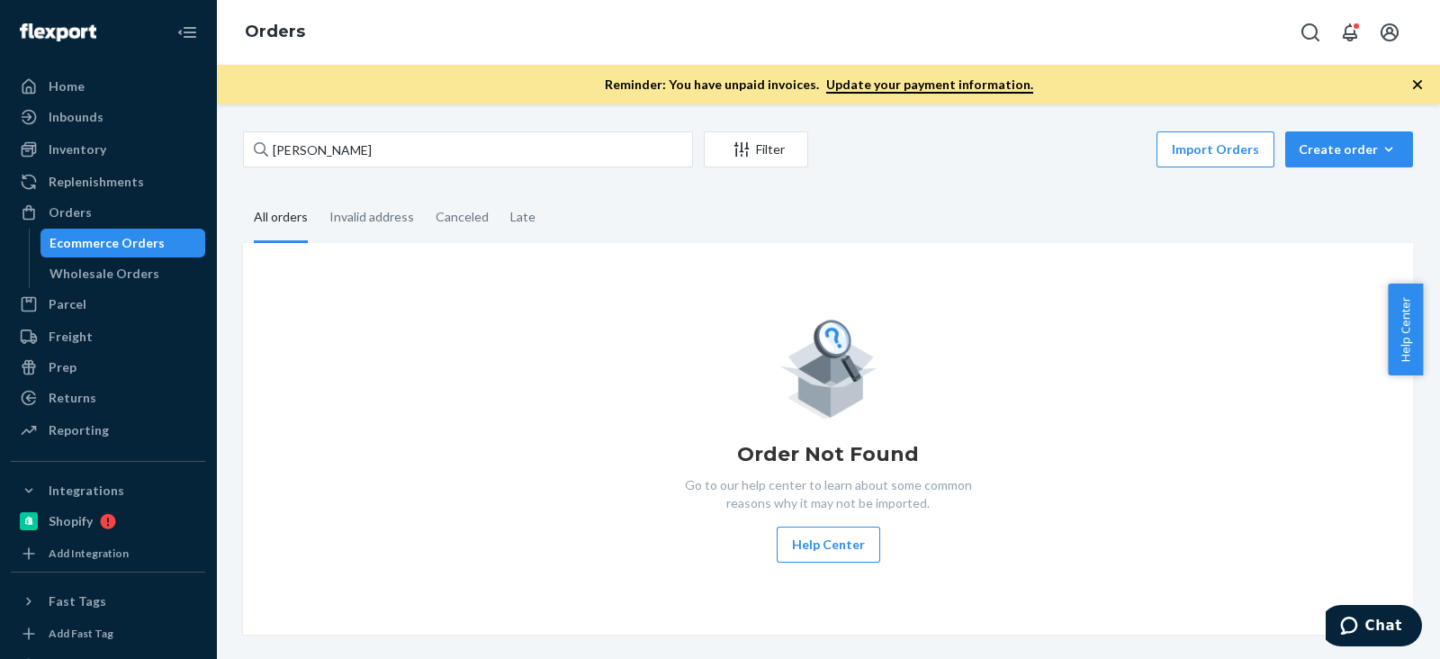
drag, startPoint x: 432, startPoint y: 298, endPoint x: 439, endPoint y: 281, distance: 18.6
click at [433, 297] on div "Order Not Found Go to our help center to learn about some common reasons why it…" at bounding box center [828, 439] width 1170 height 392
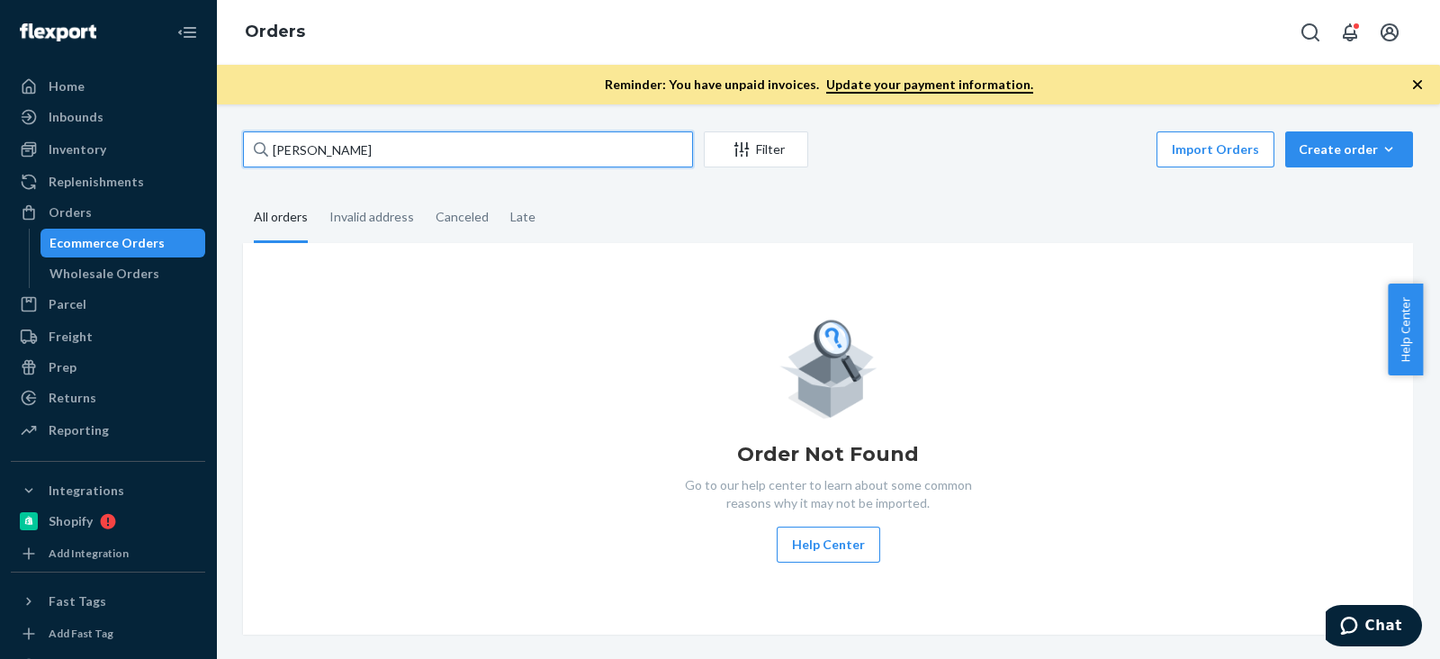
click at [438, 153] on input "Jedidiah Gaetz" at bounding box center [468, 149] width 450 height 36
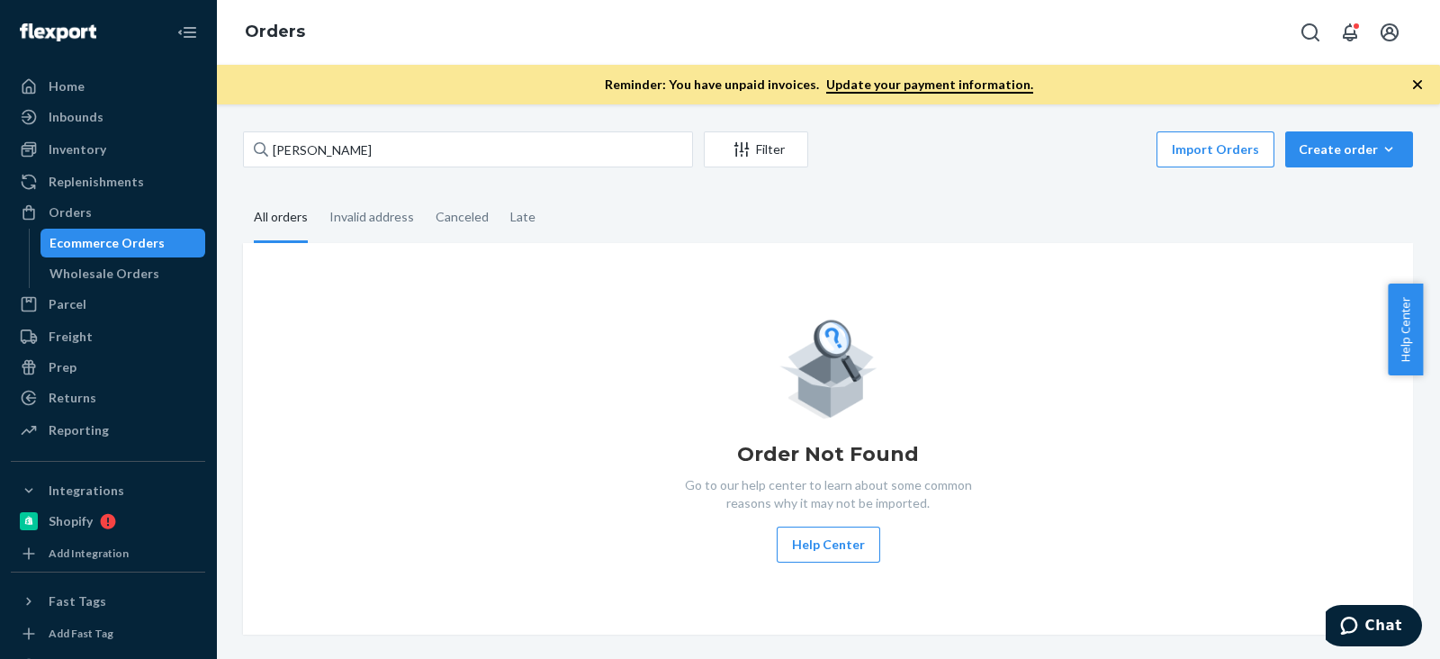
drag, startPoint x: 406, startPoint y: 579, endPoint x: 320, endPoint y: 412, distance: 187.6
click at [385, 539] on div "Order Not Found Go to our help center to learn about some common reasons why it…" at bounding box center [828, 439] width 1170 height 392
click at [82, 132] on div "Inbounds Shipping Plans Problems" at bounding box center [108, 118] width 194 height 31
click at [95, 149] on div "Inventory" at bounding box center [78, 149] width 58 height 18
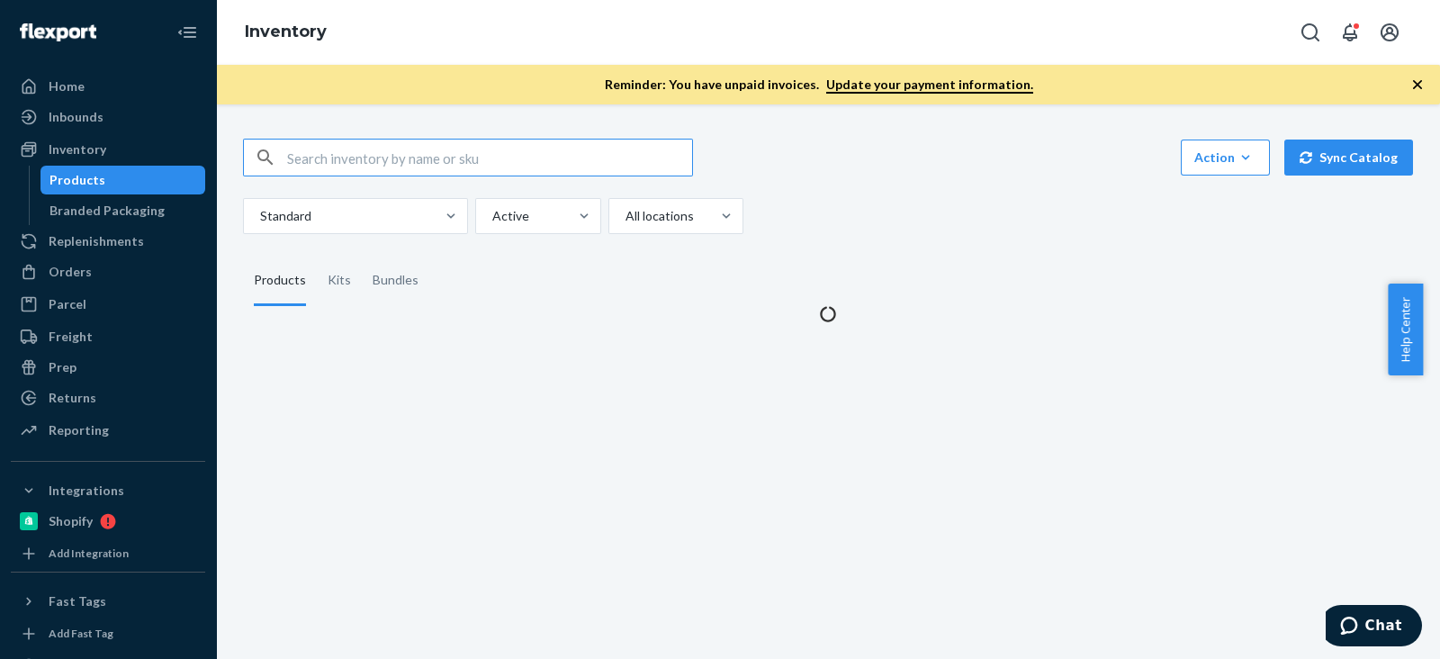
click at [437, 168] on input "text" at bounding box center [489, 158] width 405 height 36
drag, startPoint x: 316, startPoint y: 151, endPoint x: 241, endPoint y: 151, distance: 74.7
click at [241, 151] on div "SKU B66001-K Action Create product Create kit or bundle Bulk create products Bu…" at bounding box center [828, 220] width 1197 height 206
click at [479, 150] on input "B66001-K" at bounding box center [489, 158] width 405 height 36
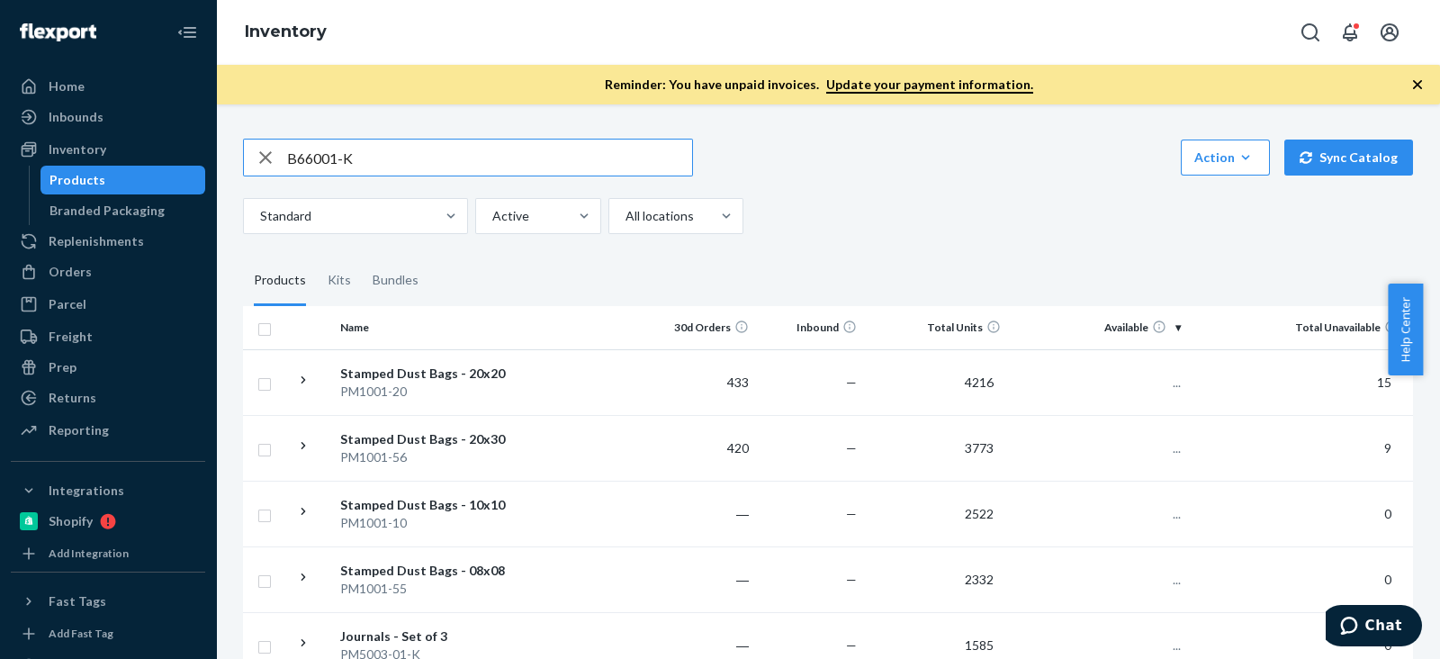
type input "B66001-K"
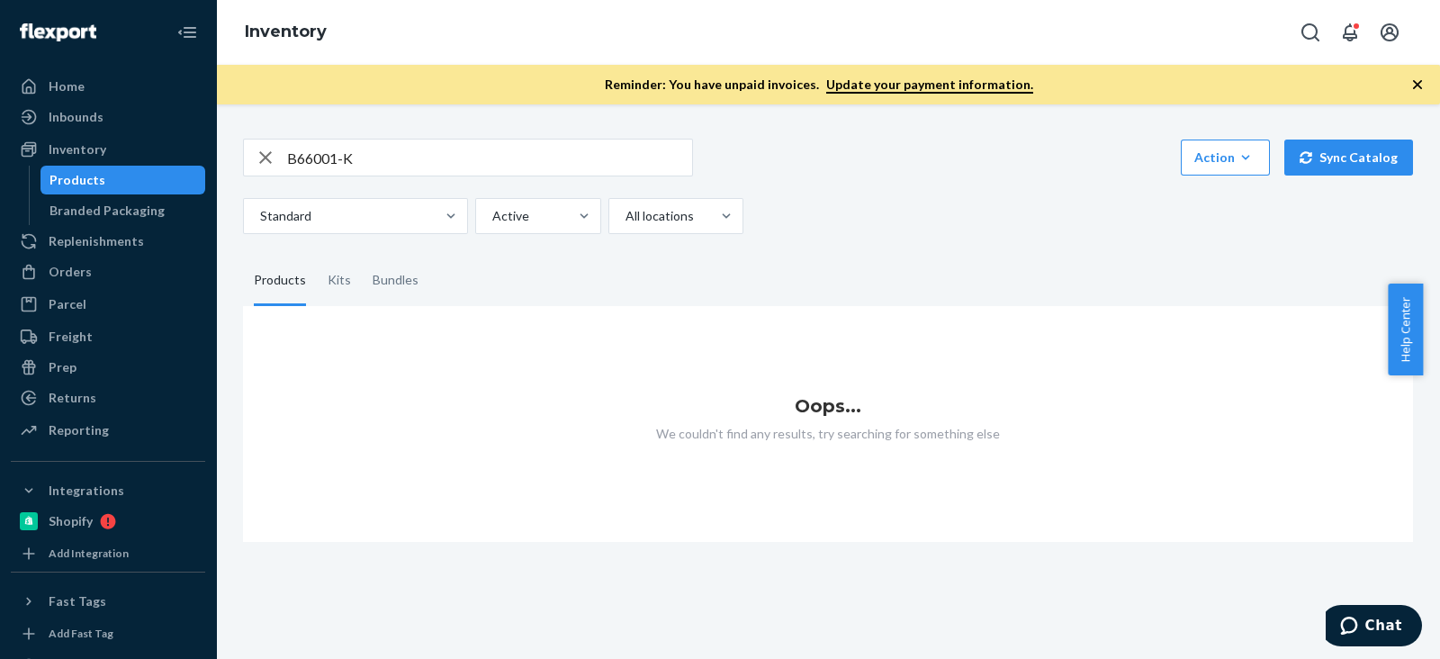
click at [547, 149] on input "B66001-K" at bounding box center [489, 158] width 405 height 36
click at [977, 263] on fieldset "Products Kits Bundles" at bounding box center [828, 281] width 1170 height 50
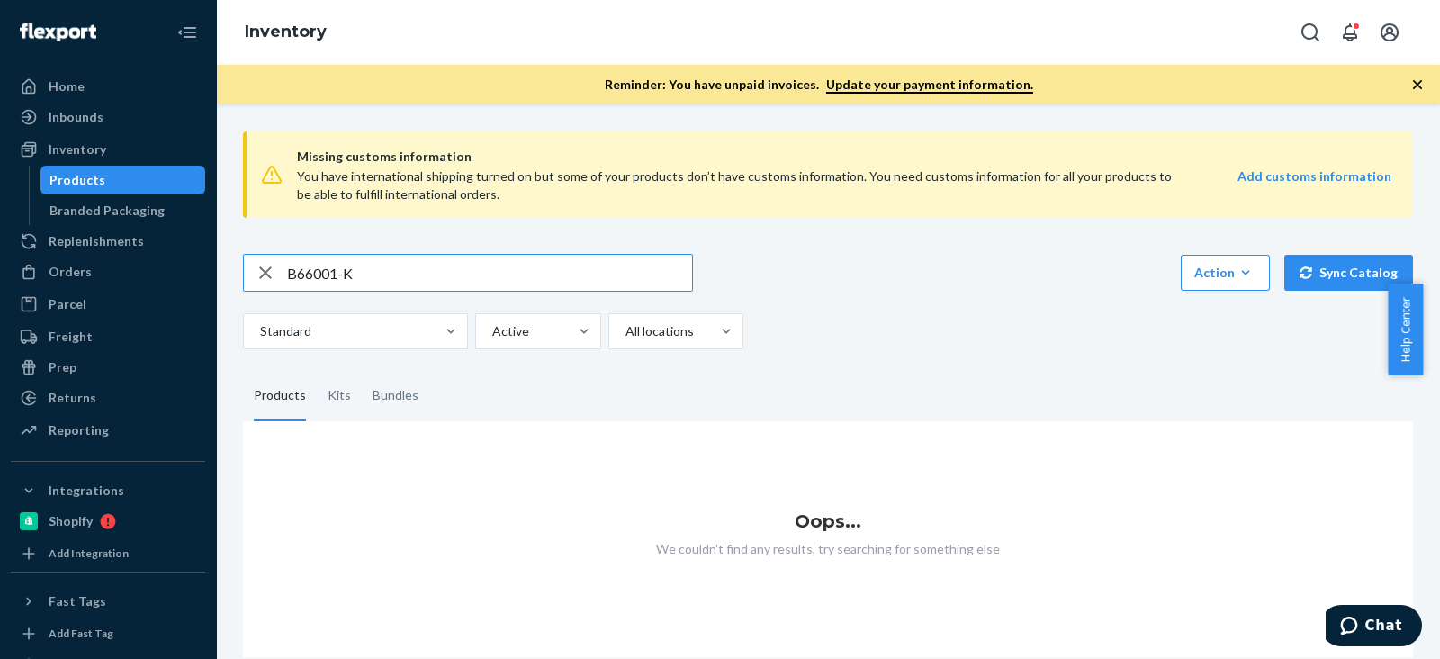
click at [429, 268] on input "B66001-K" at bounding box center [489, 273] width 405 height 36
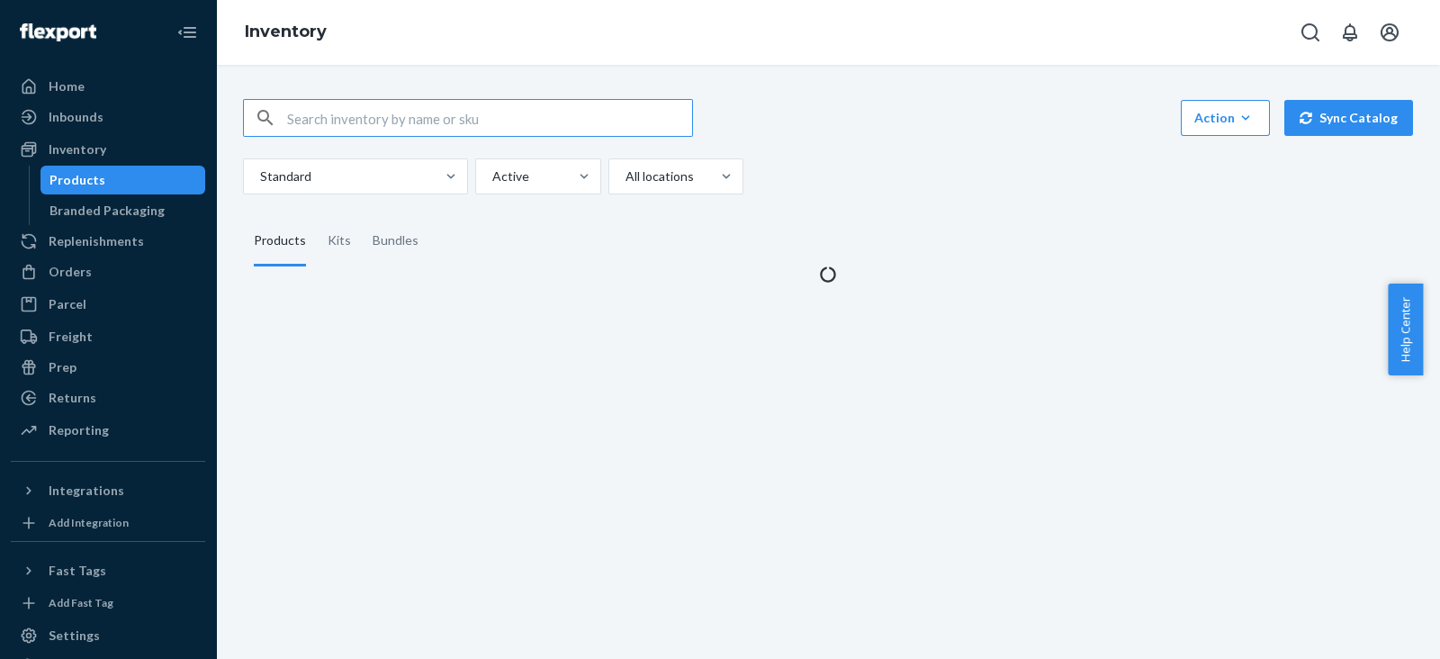
click at [372, 129] on input "text" at bounding box center [489, 118] width 405 height 36
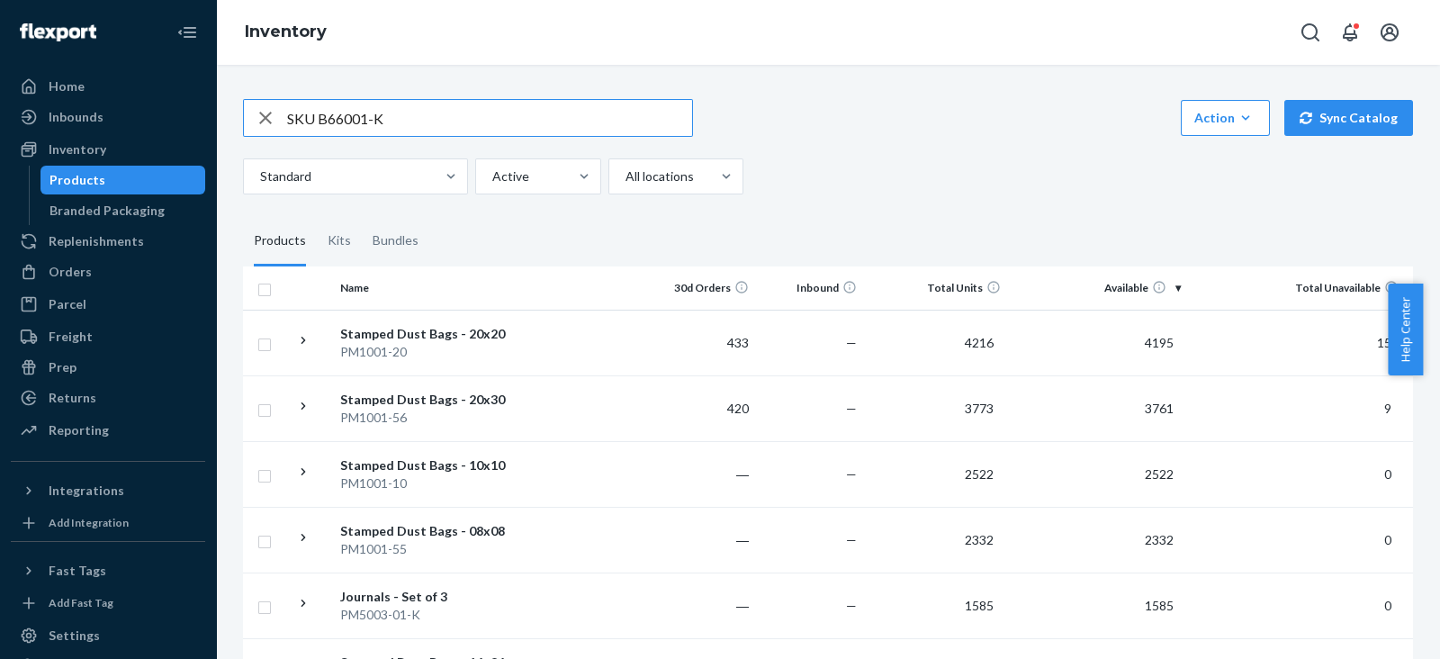
drag, startPoint x: 319, startPoint y: 113, endPoint x: 239, endPoint y: 112, distance: 80.1
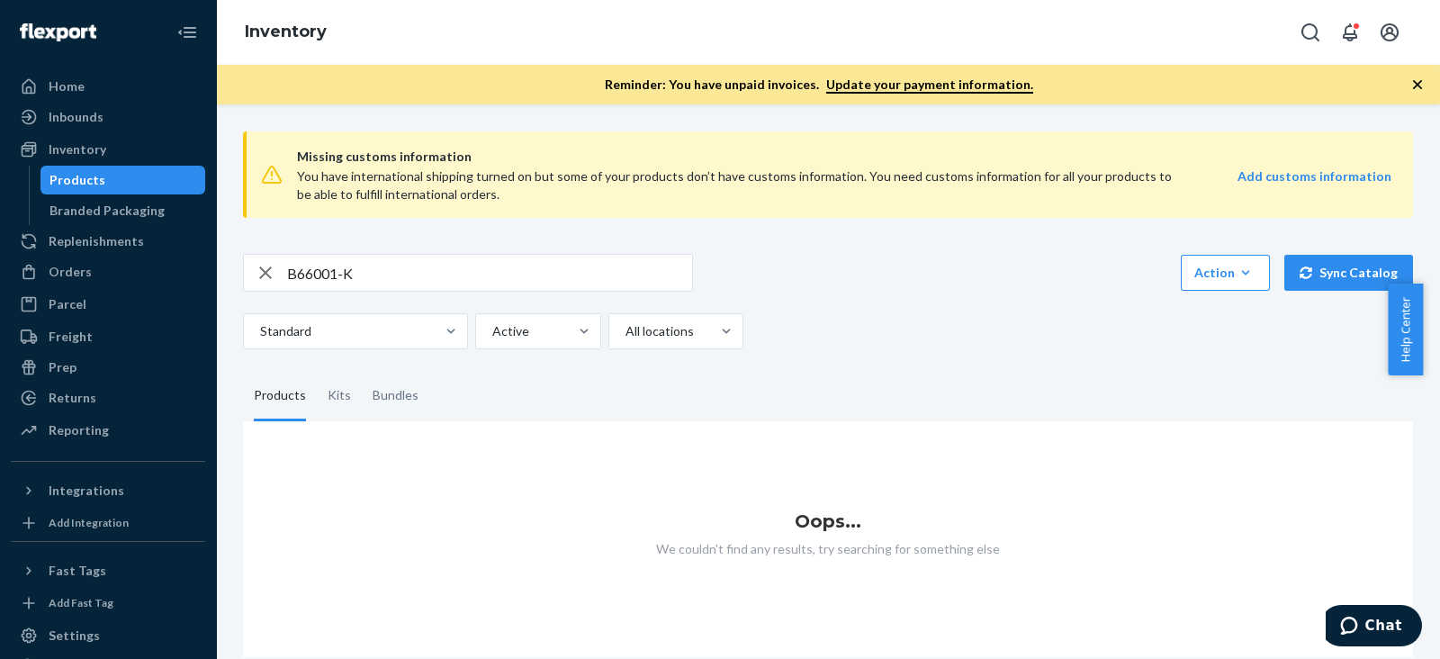
click at [1418, 76] on icon "button" at bounding box center [1418, 85] width 18 height 18
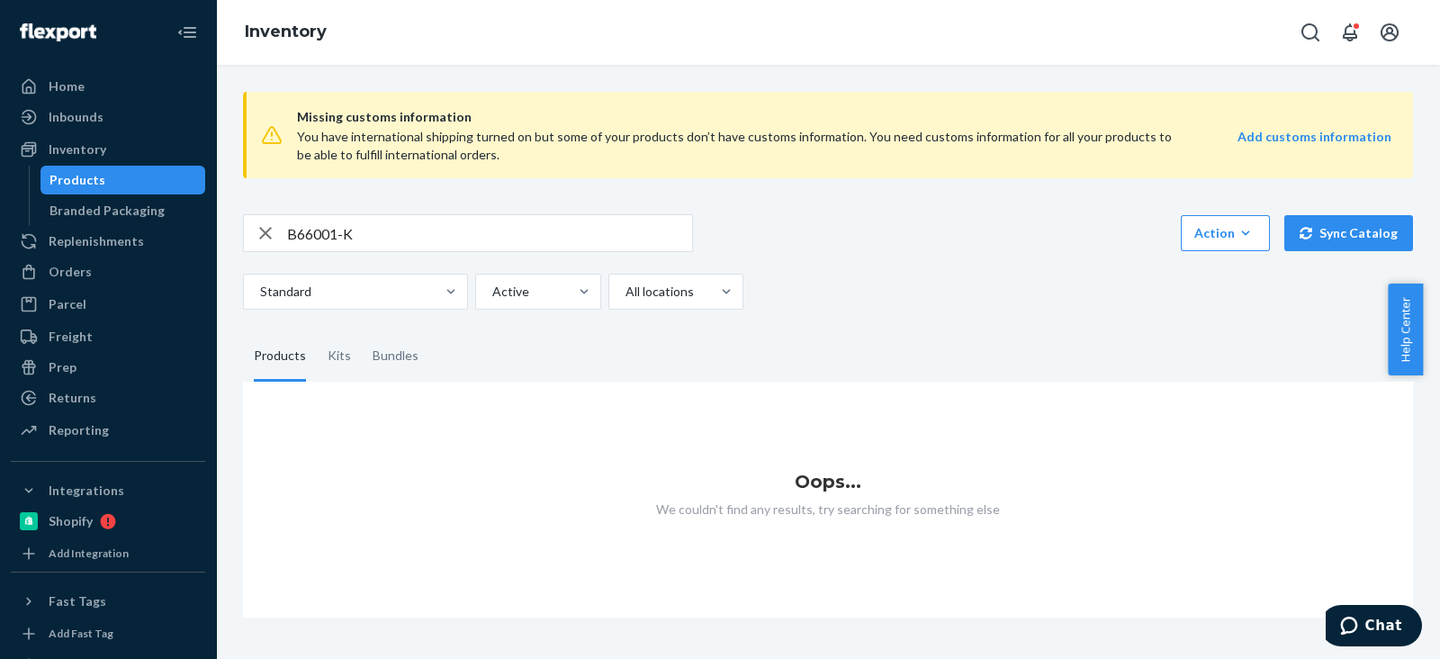
click at [592, 227] on input "B66001-K" at bounding box center [489, 233] width 405 height 36
click at [934, 265] on div "B66001-K Action Create product Create kit or bundle Bulk create products Bulk u…" at bounding box center [828, 261] width 1170 height 95
click at [422, 220] on input "B66001-K" at bounding box center [489, 233] width 405 height 36
type input "B66001"
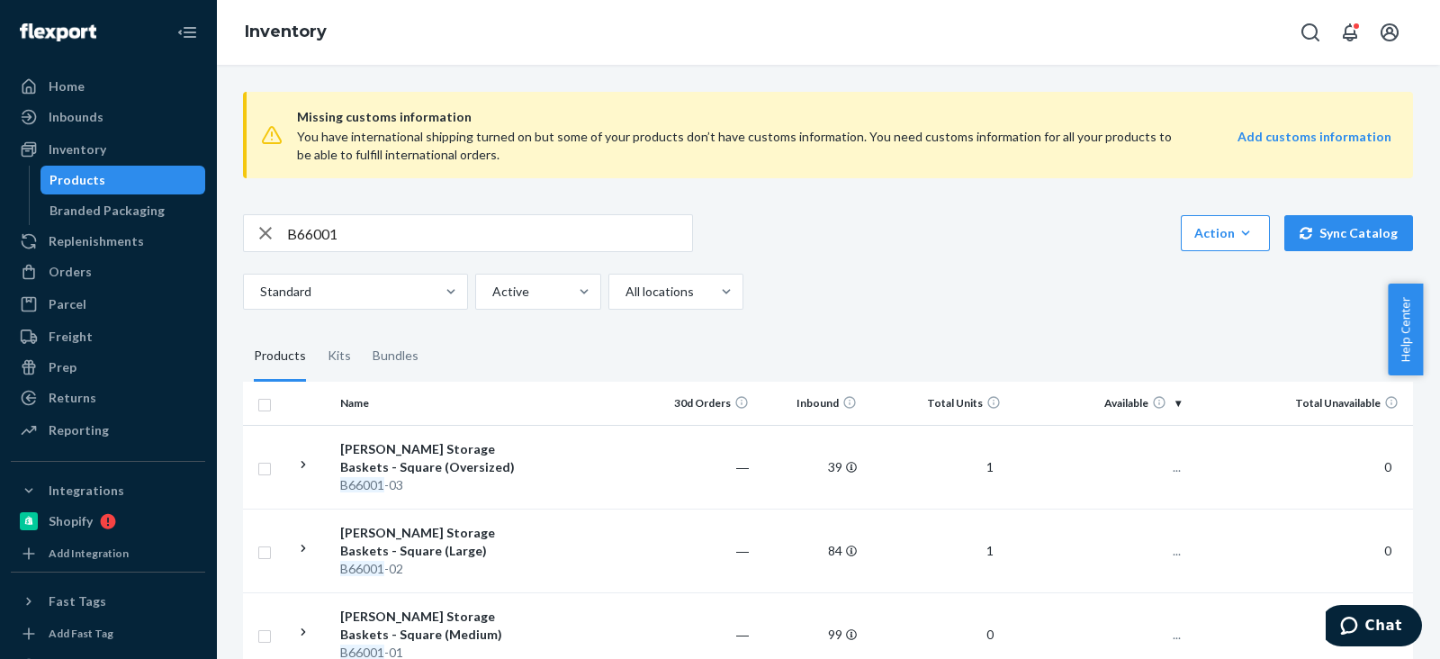
drag, startPoint x: 986, startPoint y: 276, endPoint x: 970, endPoint y: 294, distance: 24.2
click at [984, 276] on div "Standard Active All locations" at bounding box center [821, 292] width 1157 height 36
click at [843, 322] on div "Missing customs information You have international shipping turned on but some …" at bounding box center [828, 425] width 1197 height 697
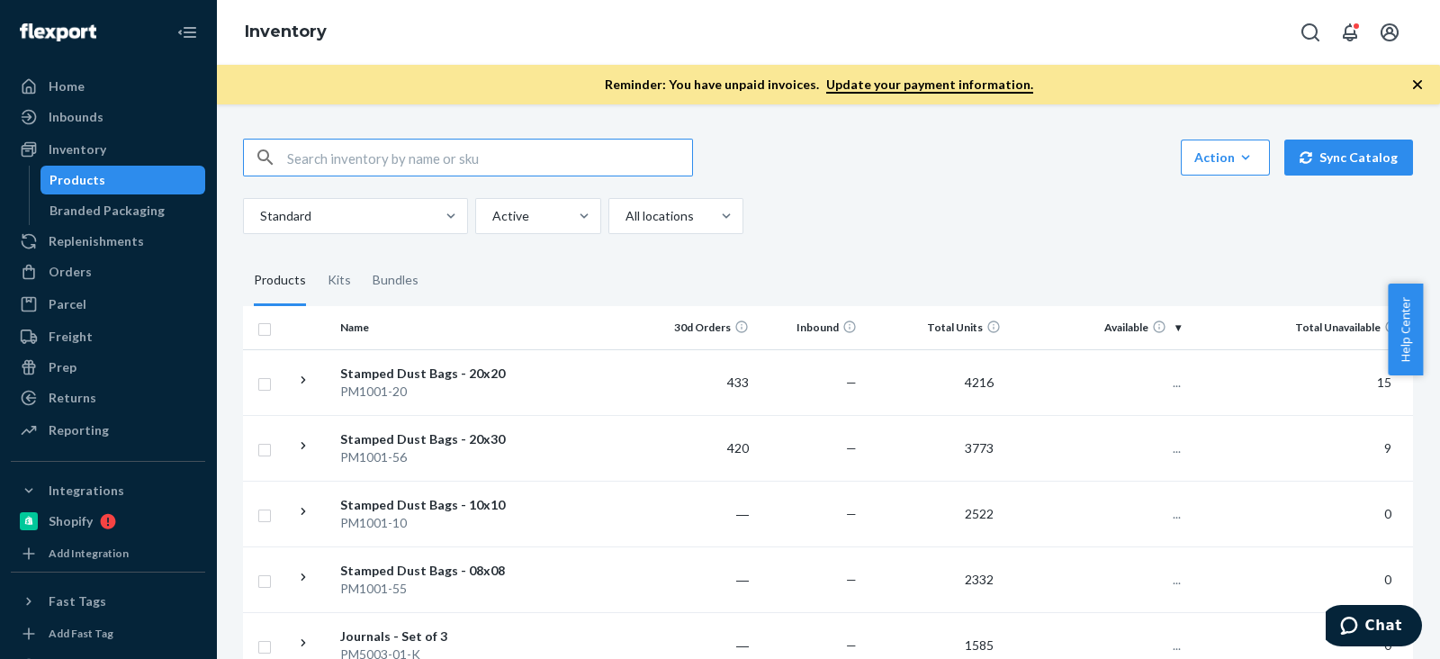
click at [437, 165] on input "text" at bounding box center [489, 158] width 405 height 36
type input "Chau Lam-Zagorski"
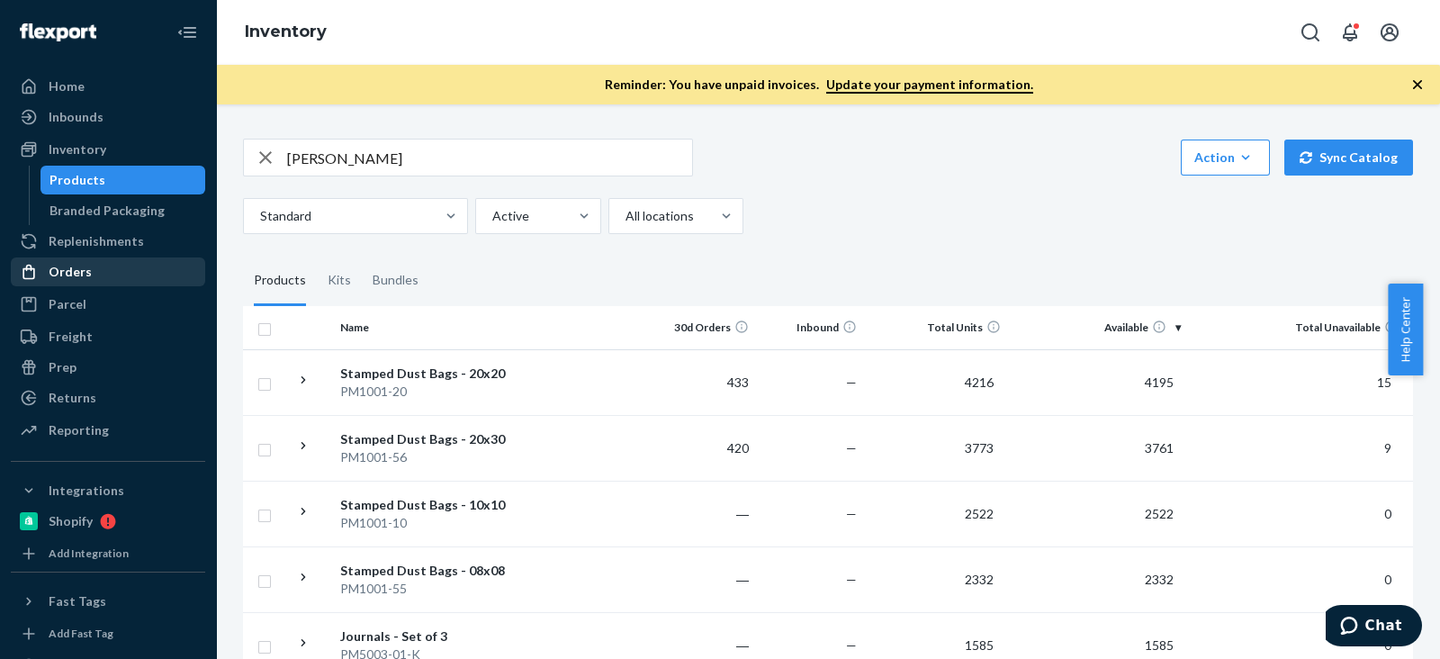
click at [119, 272] on div "Orders" at bounding box center [108, 271] width 191 height 25
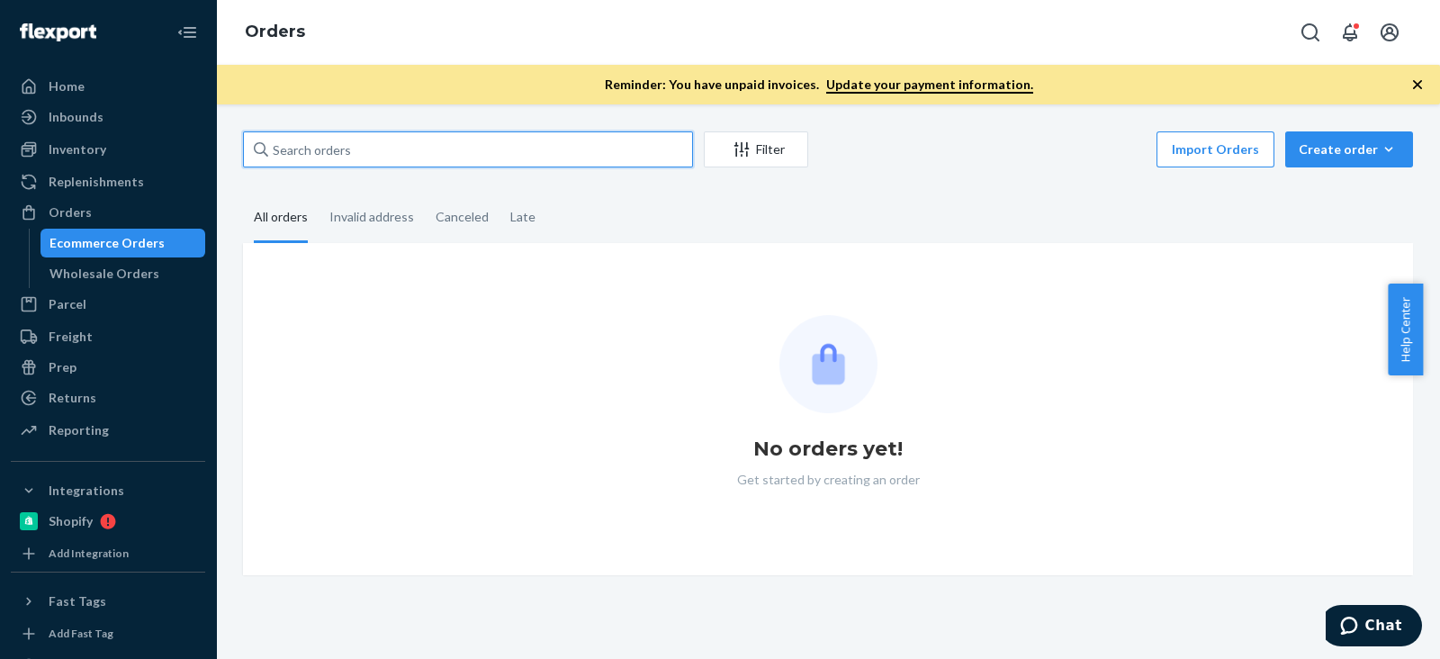
click at [339, 146] on input "text" at bounding box center [468, 149] width 450 height 36
paste input "Chau Lam-Zagorski"
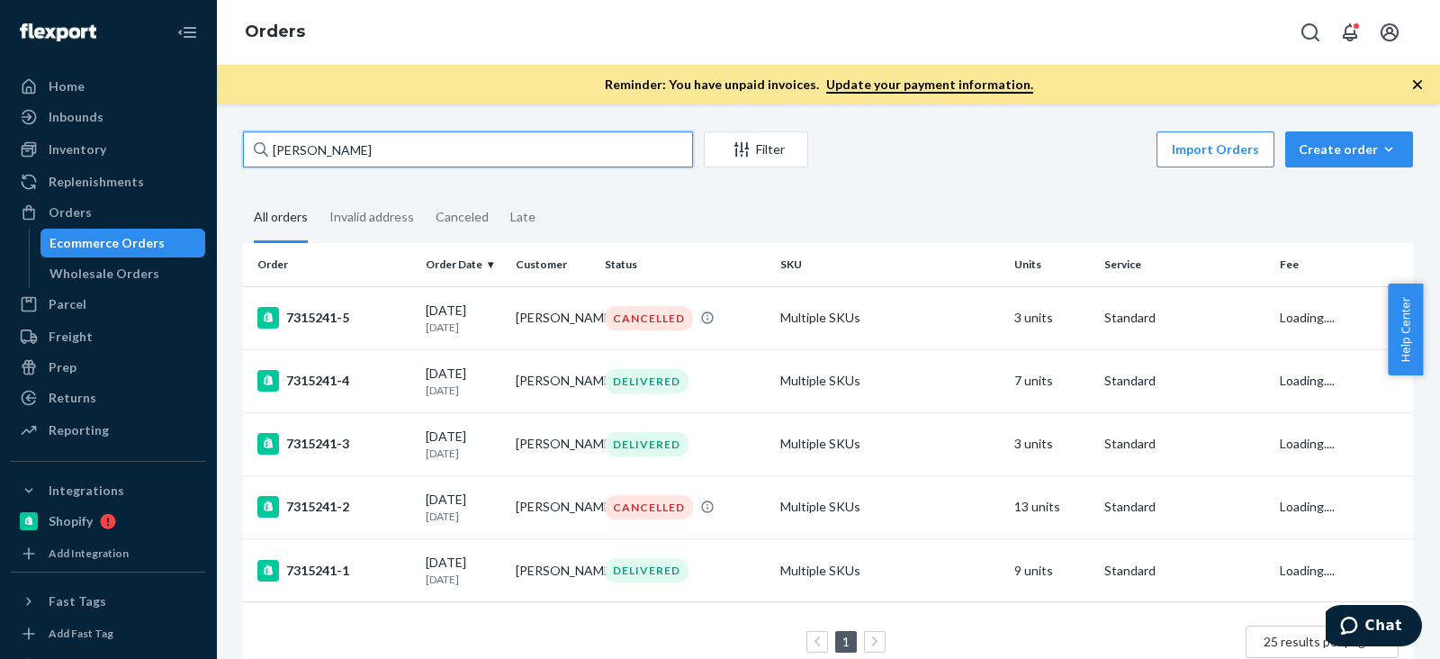
type input "Chau Lam-Zagorski"
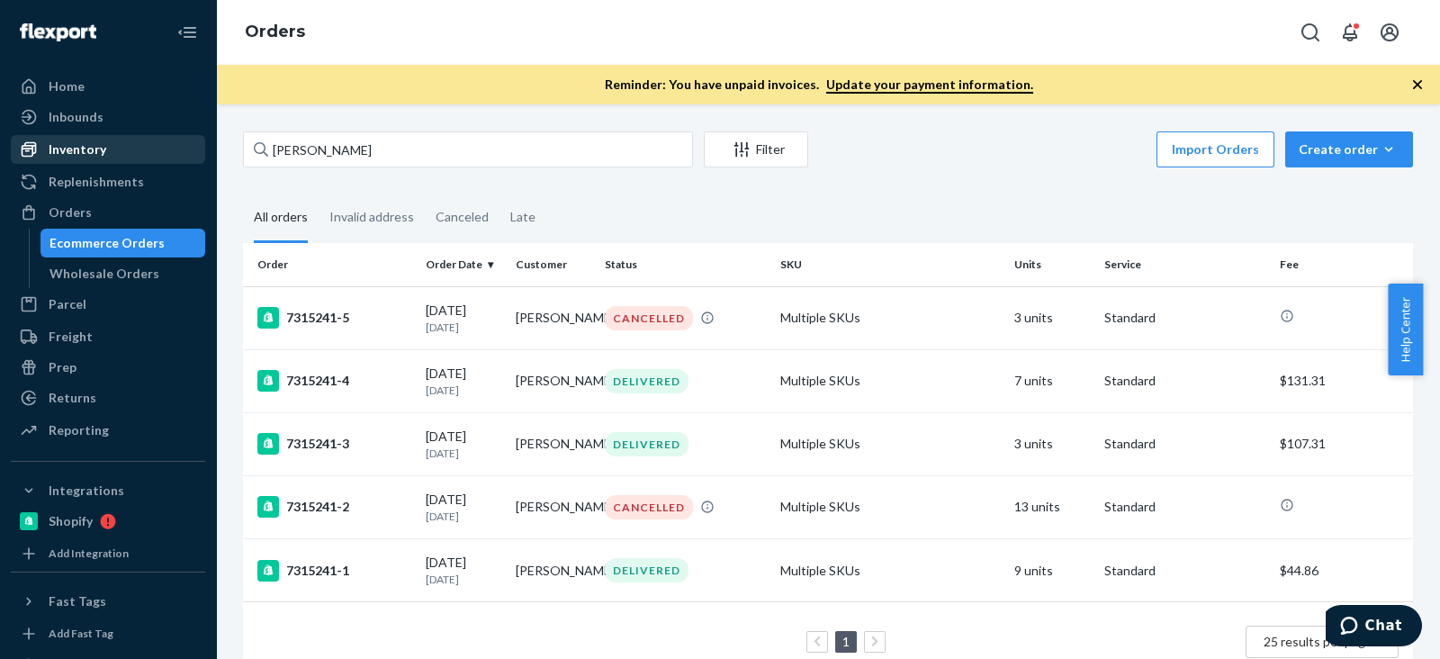
click at [92, 145] on div "Inventory" at bounding box center [78, 149] width 58 height 18
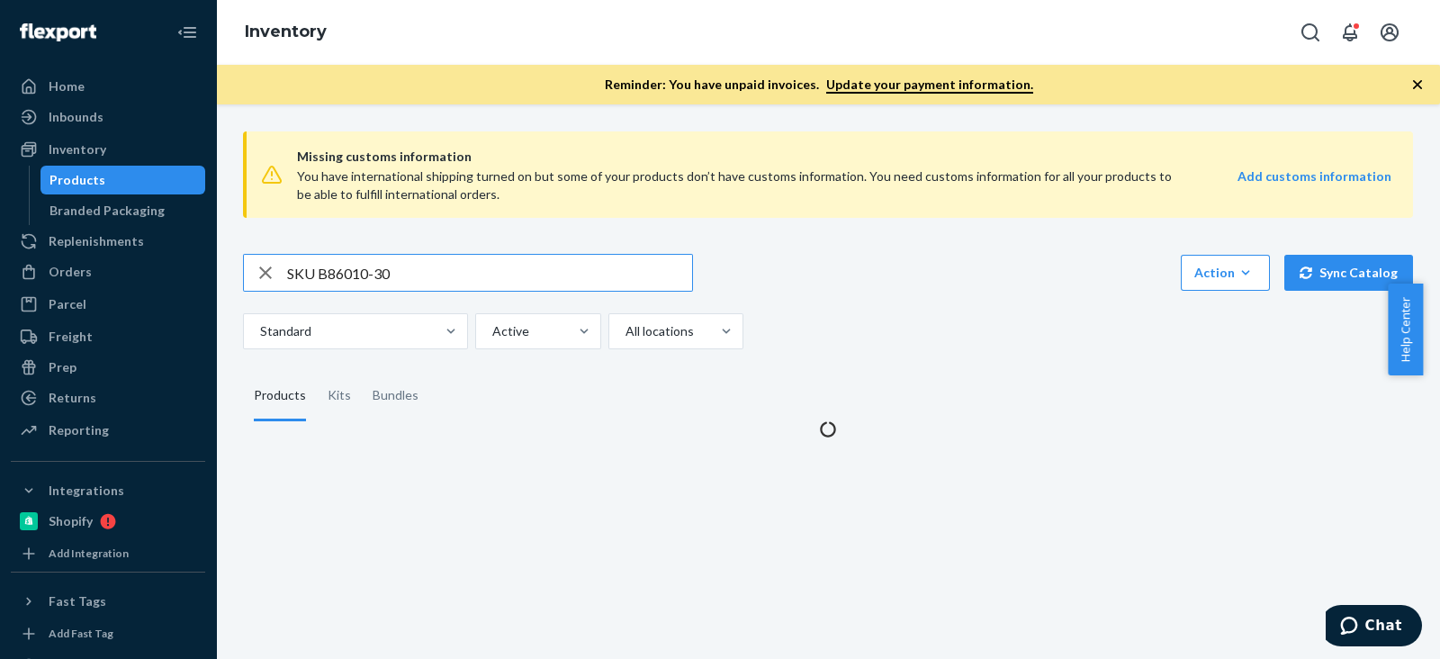
drag, startPoint x: 319, startPoint y: 281, endPoint x: 285, endPoint y: 278, distance: 33.4
click at [285, 278] on div "SKU B86010-30" at bounding box center [468, 273] width 448 height 36
click at [456, 265] on input "B86010-30" at bounding box center [489, 273] width 405 height 36
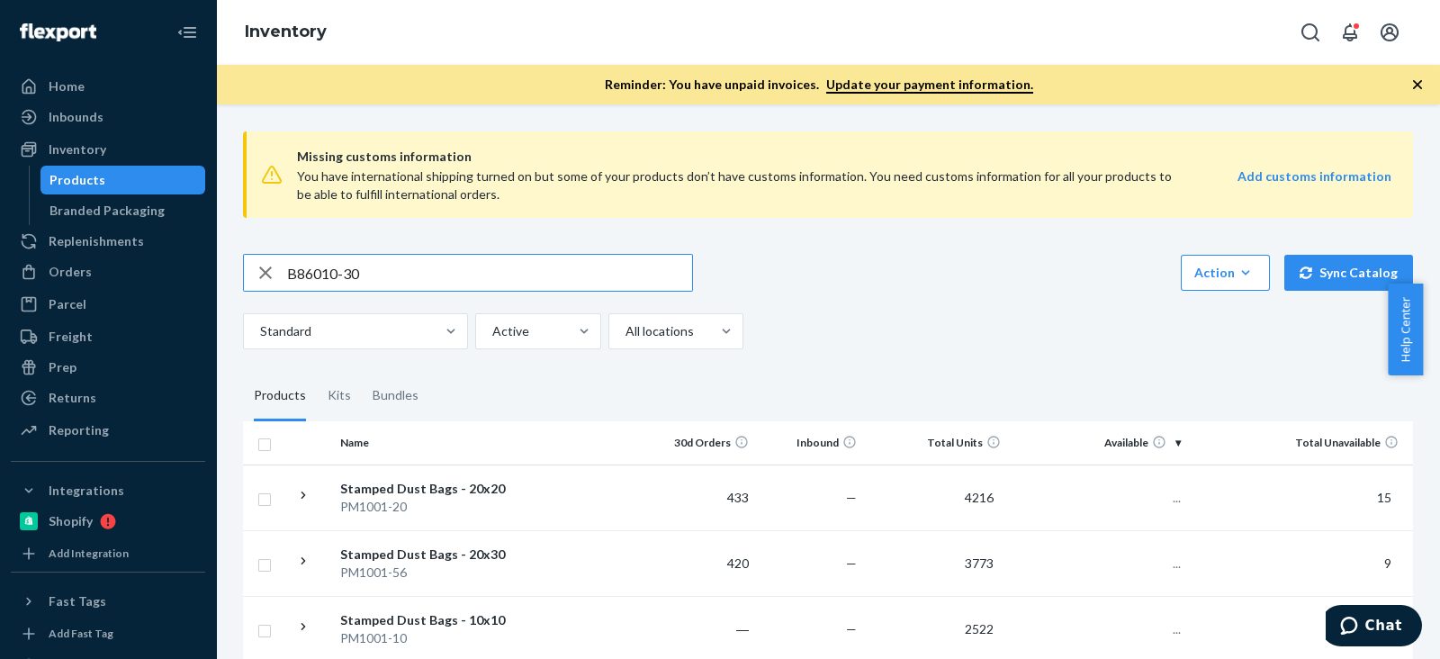
type input "B86010-30"
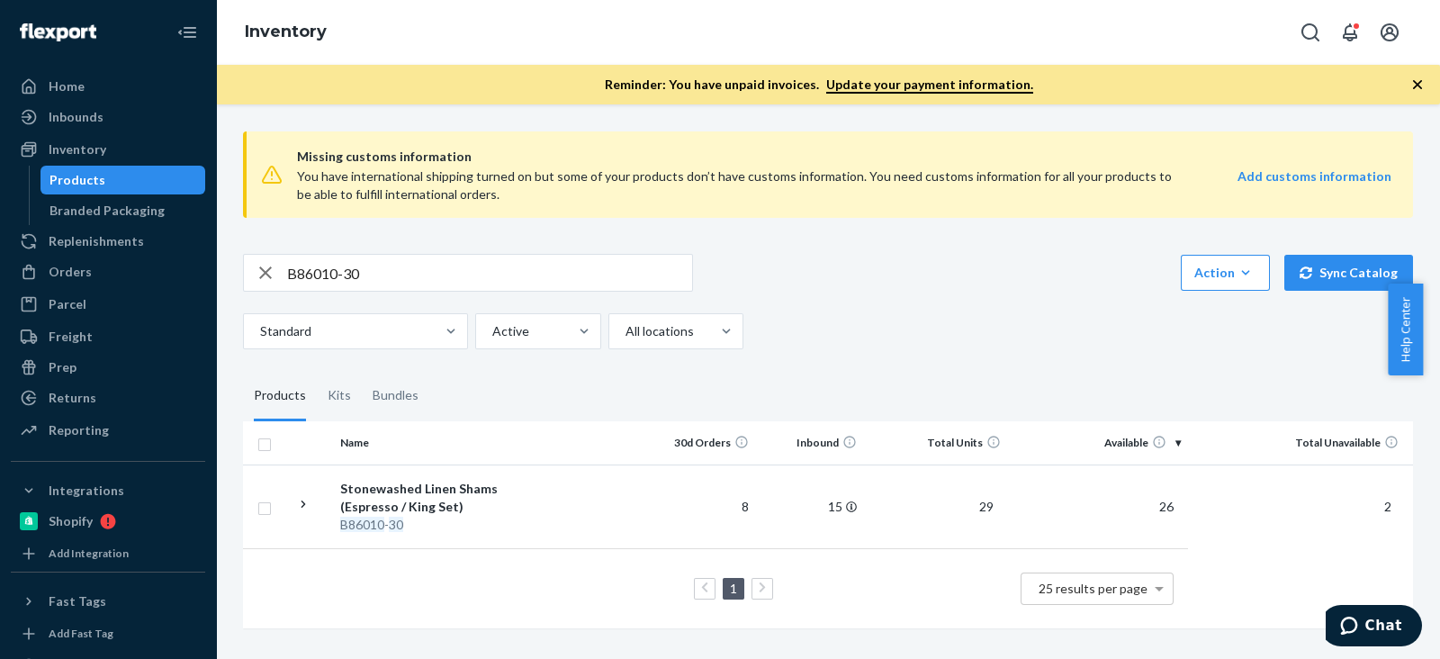
click at [323, 277] on input "B86010-30" at bounding box center [489, 273] width 405 height 36
click at [325, 275] on input "B86010-30" at bounding box center [489, 273] width 405 height 36
click at [102, 117] on div "Inbounds" at bounding box center [108, 116] width 191 height 25
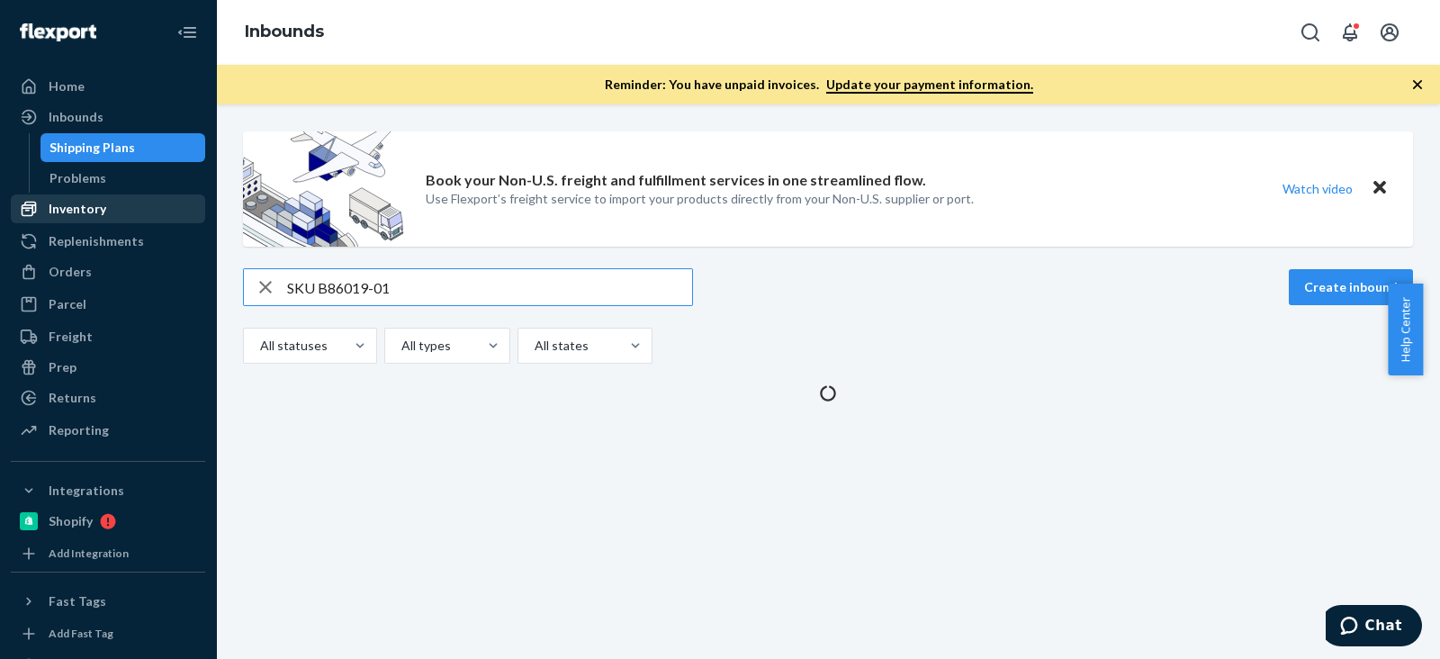
type input "SKU B86019-01"
click at [107, 204] on div "Inventory" at bounding box center [108, 208] width 191 height 25
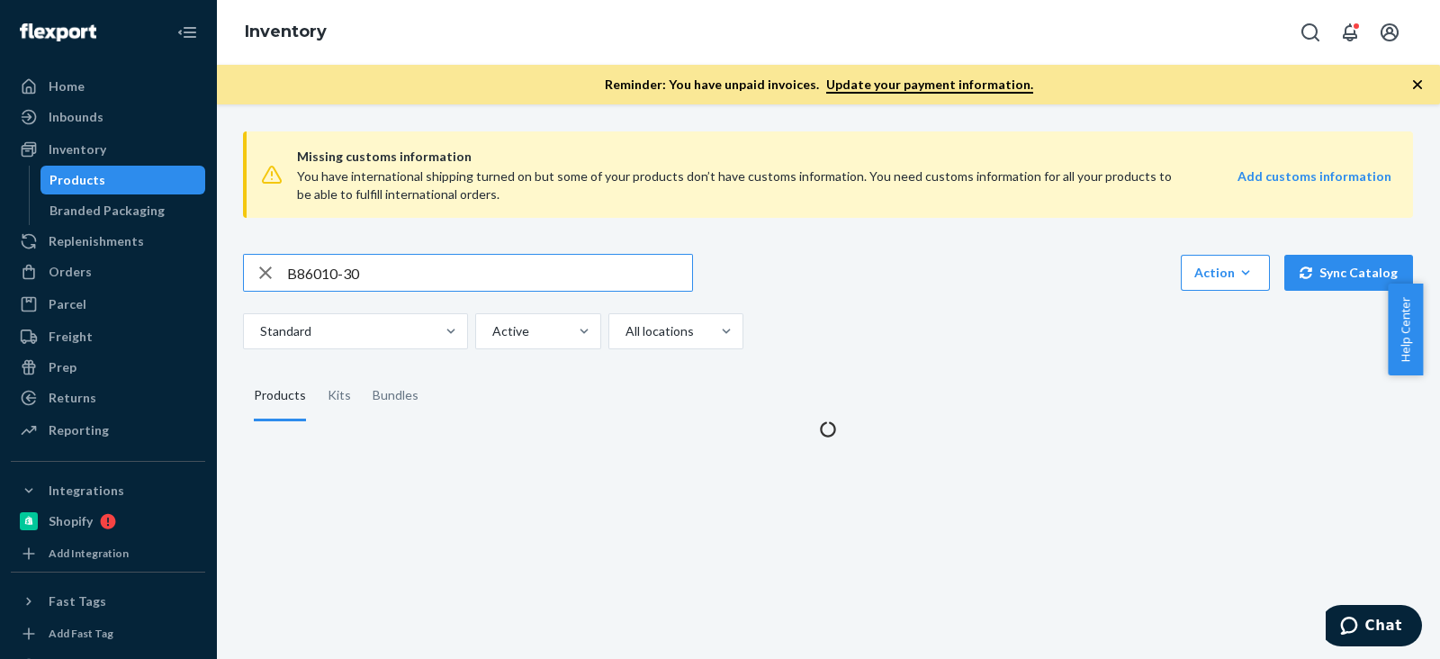
drag, startPoint x: 410, startPoint y: 272, endPoint x: 216, endPoint y: 272, distance: 193.6
click at [216, 272] on div "Missing customs information You have international shipping turned on but some …" at bounding box center [828, 381] width 1224 height 555
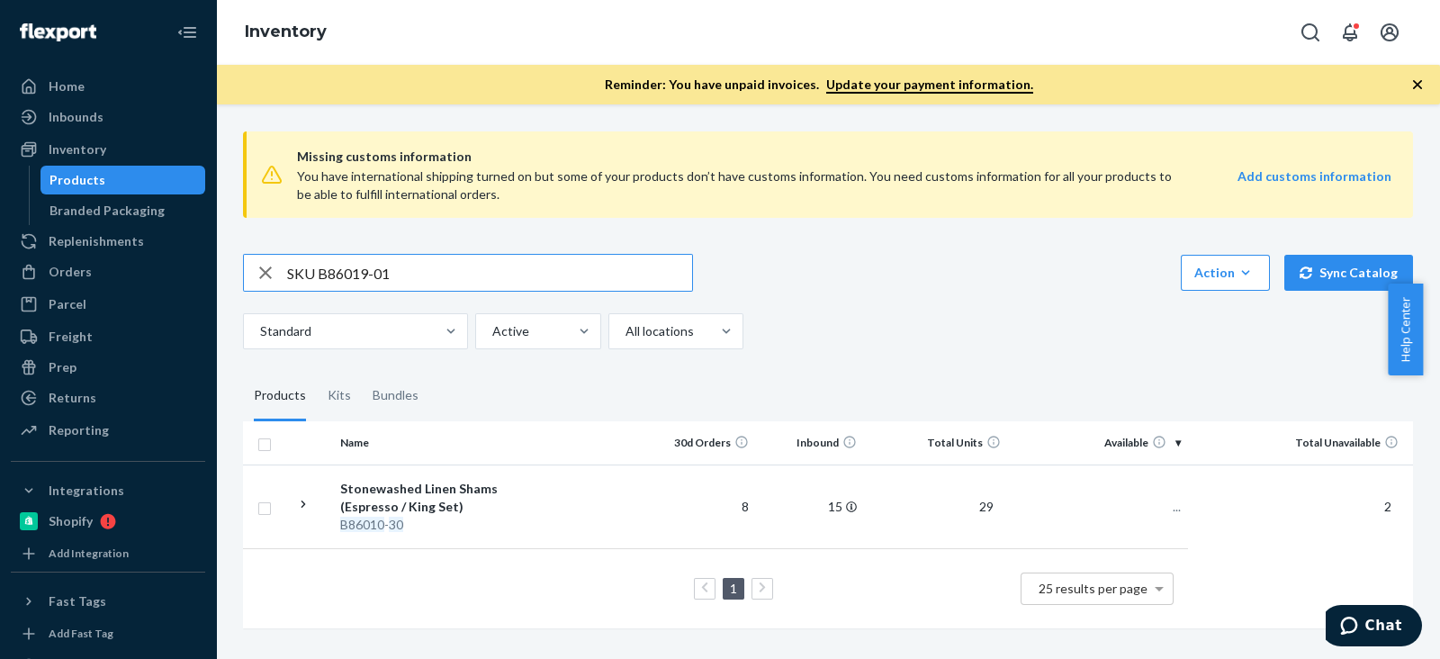
drag, startPoint x: 318, startPoint y: 270, endPoint x: 286, endPoint y: 270, distance: 31.5
click at [286, 270] on div "SKU B86019-01" at bounding box center [468, 273] width 448 height 36
type input "B86019-01"
click at [1056, 357] on div "Missing customs information You have international shipping turned on but some …" at bounding box center [828, 381] width 1197 height 529
click at [1006, 350] on div "Missing customs information You have international shipping turned on but some …" at bounding box center [828, 381] width 1197 height 529
